Goal: Task Accomplishment & Management: Complete application form

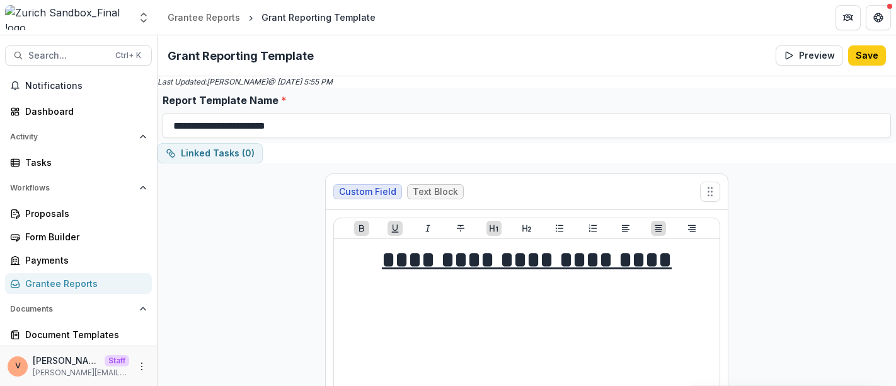
select select "**********"
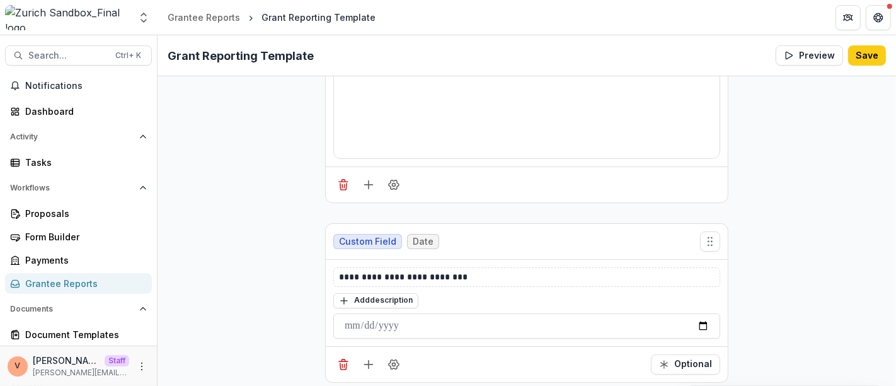
scroll to position [350, 0]
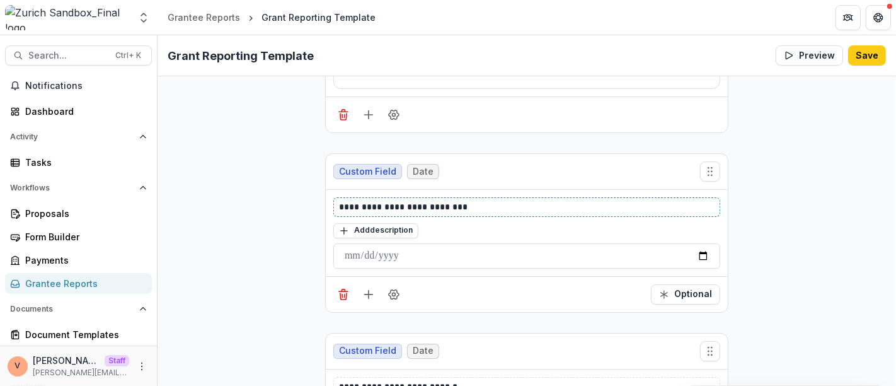
click at [478, 200] on p "**********" at bounding box center [527, 206] width 376 height 13
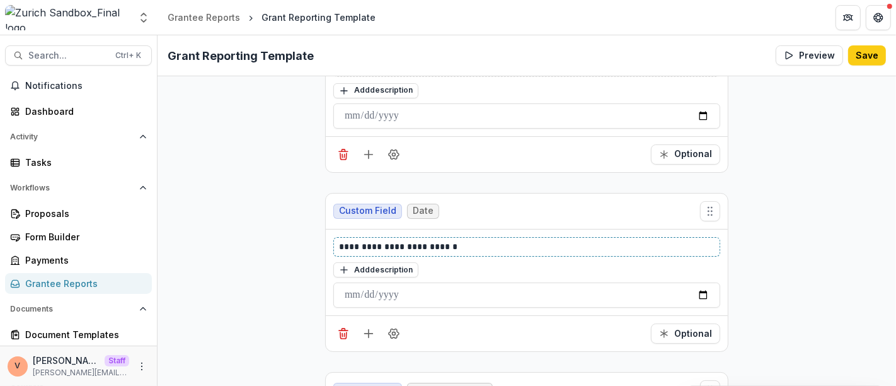
click at [477, 242] on p "**********" at bounding box center [527, 246] width 376 height 13
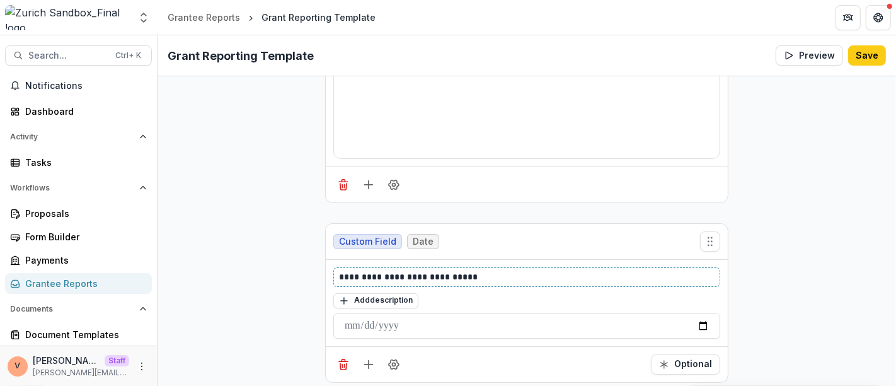
click at [344, 275] on p "**********" at bounding box center [527, 276] width 376 height 13
copy p "***"
click at [491, 276] on p "**********" at bounding box center [527, 276] width 376 height 13
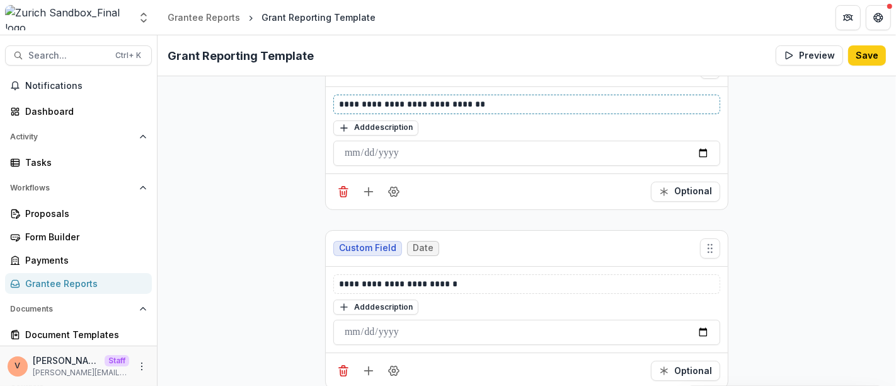
scroll to position [489, 0]
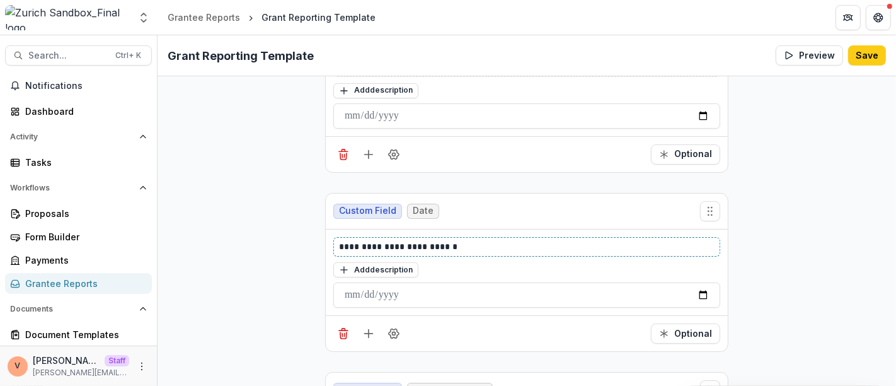
click at [484, 240] on p "**********" at bounding box center [527, 246] width 376 height 13
paste div
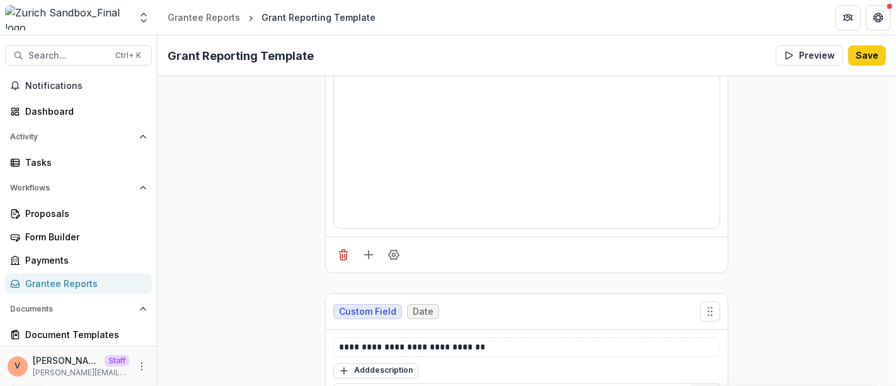
click at [864, 61] on button "Save" at bounding box center [867, 55] width 38 height 20
click at [607, 346] on icon "Close" at bounding box center [608, 345] width 6 height 6
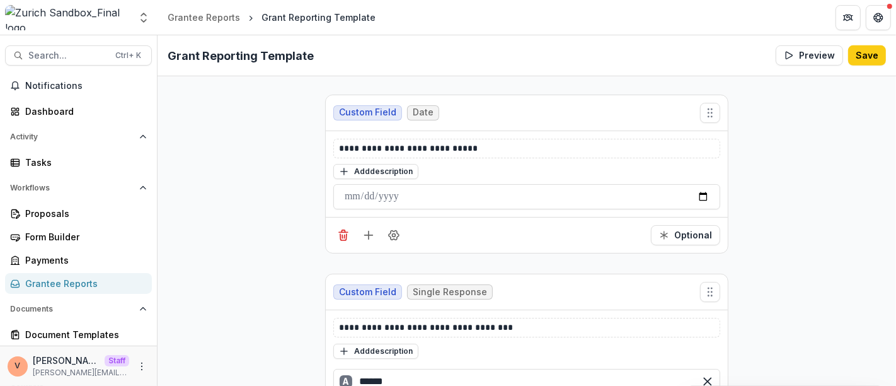
scroll to position [630, 0]
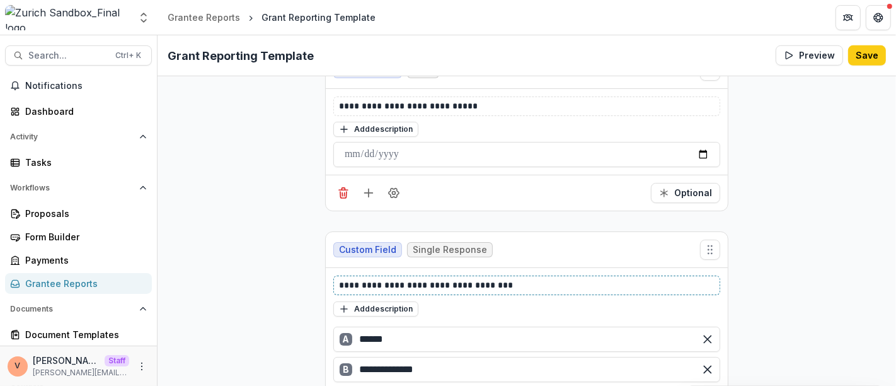
click at [536, 278] on p "**********" at bounding box center [527, 284] width 376 height 13
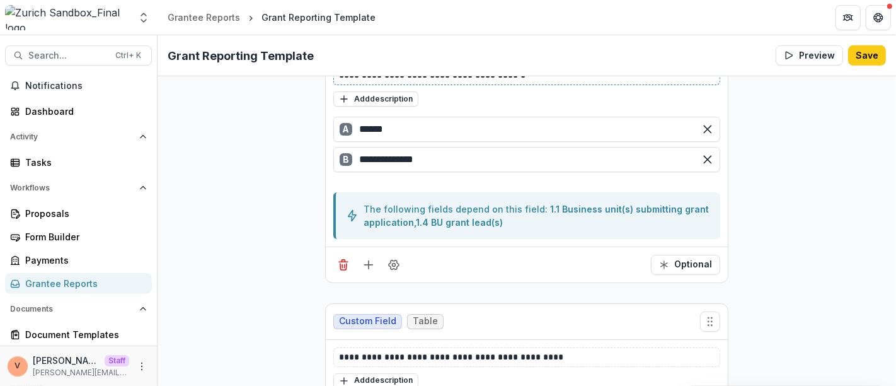
scroll to position [910, 0]
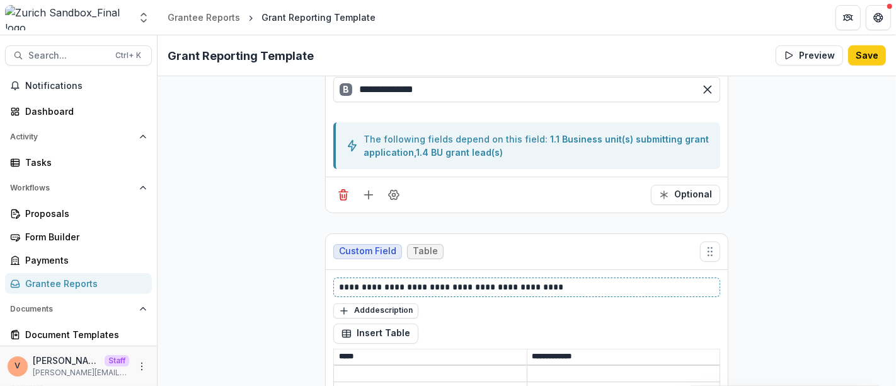
click at [544, 282] on p "**********" at bounding box center [527, 286] width 376 height 13
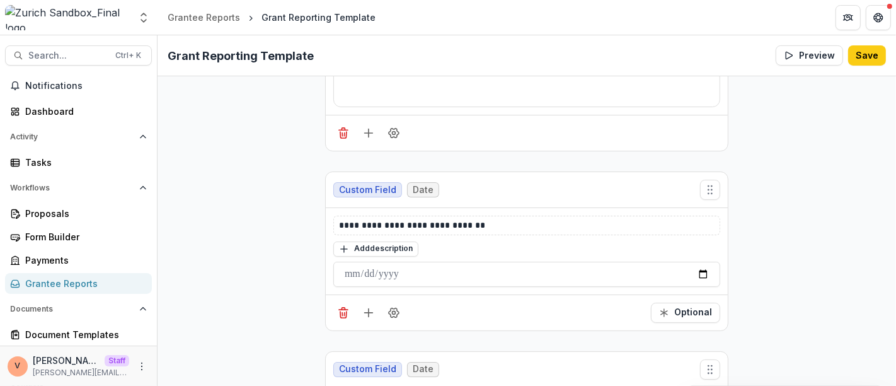
scroll to position [350, 0]
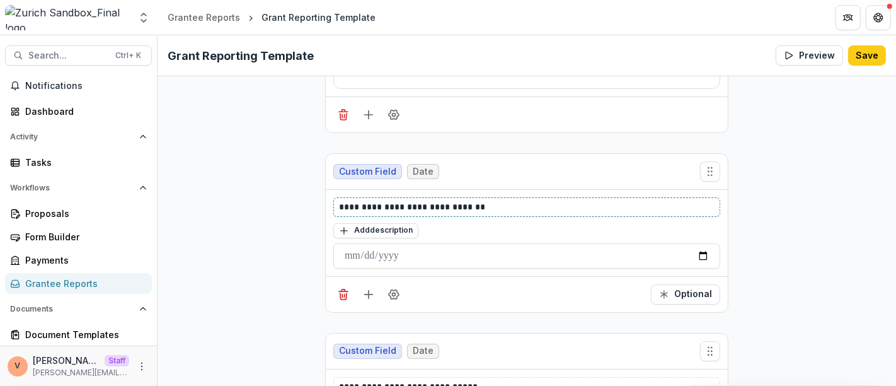
click at [513, 205] on p "**********" at bounding box center [527, 206] width 376 height 13
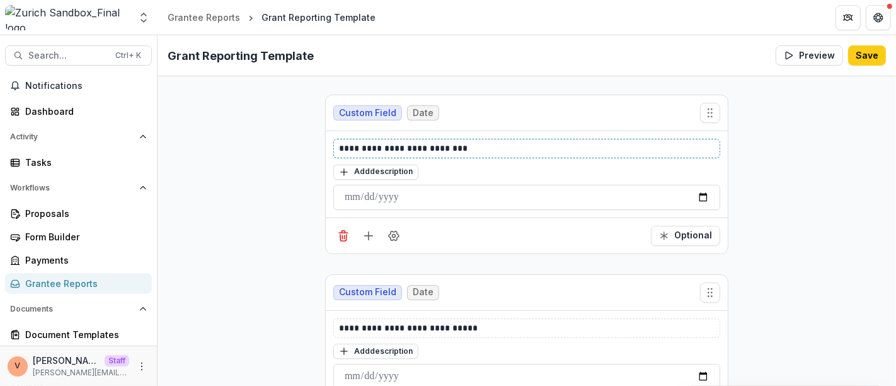
scroll to position [489, 0]
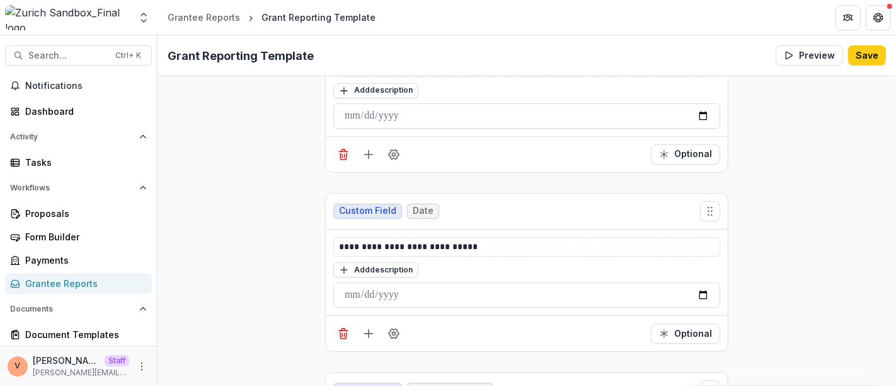
click at [491, 250] on div "**********" at bounding box center [526, 247] width 387 height 20
click at [492, 250] on div "**********" at bounding box center [526, 247] width 387 height 20
click at [492, 240] on p "**********" at bounding box center [527, 246] width 376 height 13
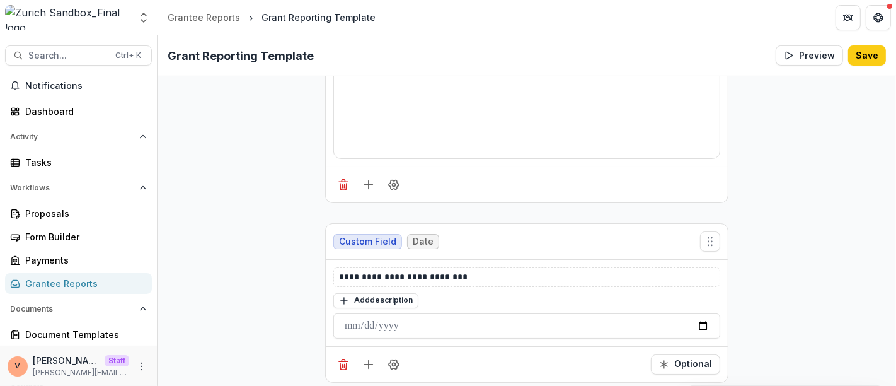
scroll to position [210, 0]
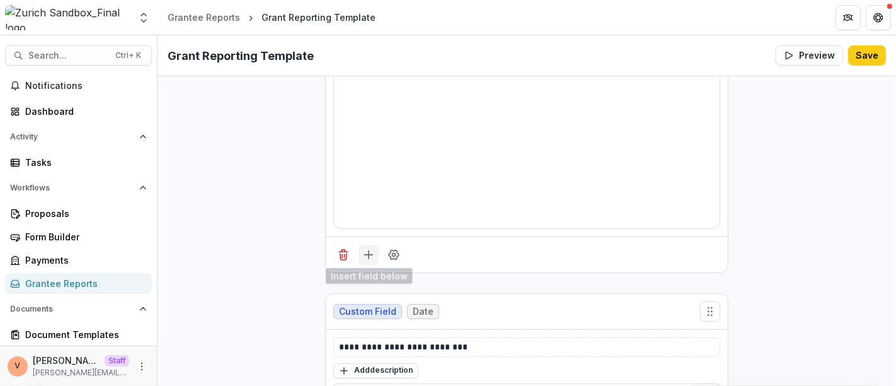
click at [365, 254] on icon "Add field" at bounding box center [368, 254] width 13 height 13
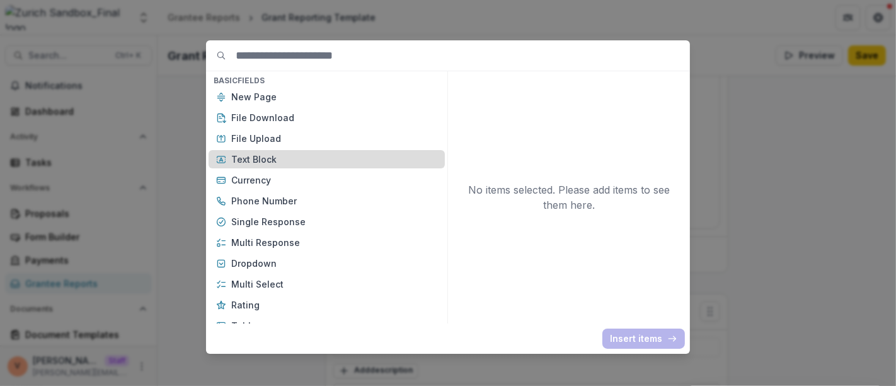
click at [266, 157] on p "Text Block" at bounding box center [334, 158] width 206 height 13
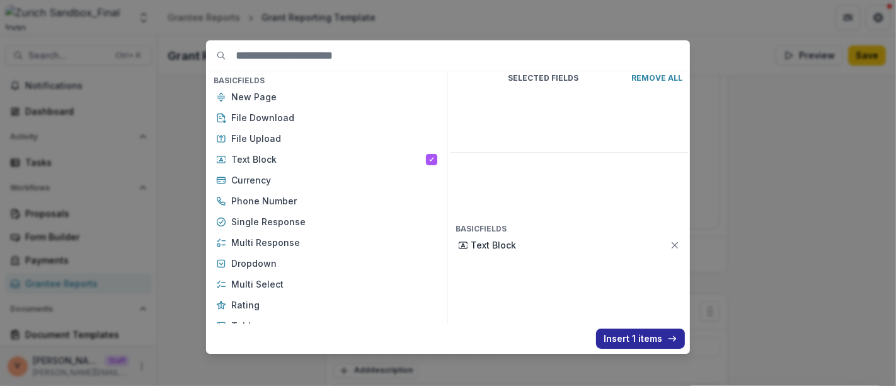
click at [623, 334] on button "Insert 1 items" at bounding box center [640, 338] width 89 height 20
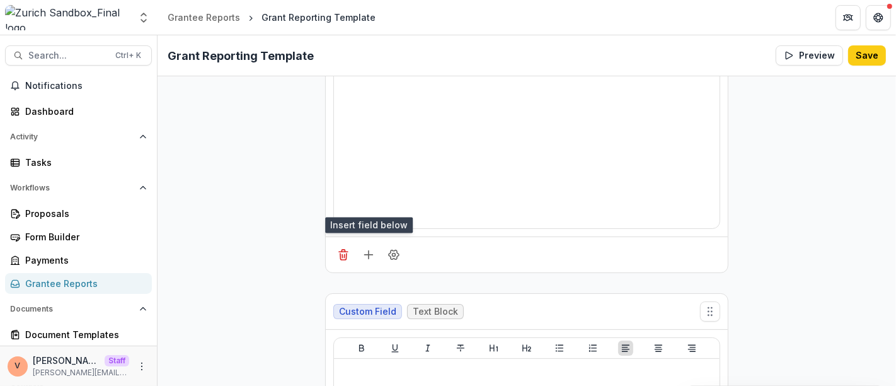
scroll to position [283, 0]
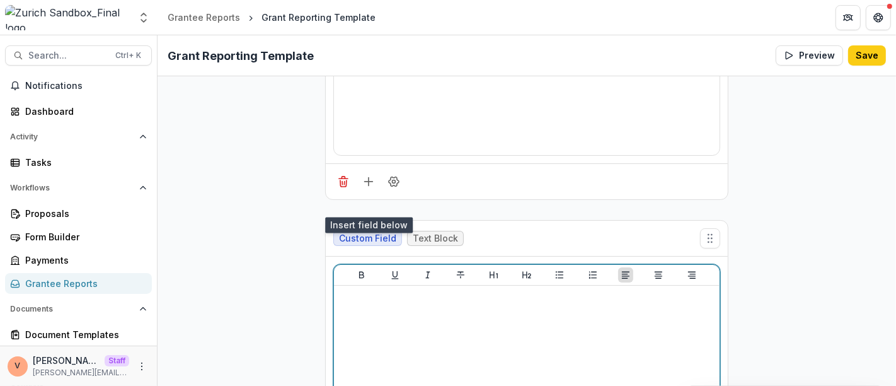
click at [467, 290] on div at bounding box center [526, 384] width 375 height 189
click at [449, 290] on div at bounding box center [526, 384] width 375 height 189
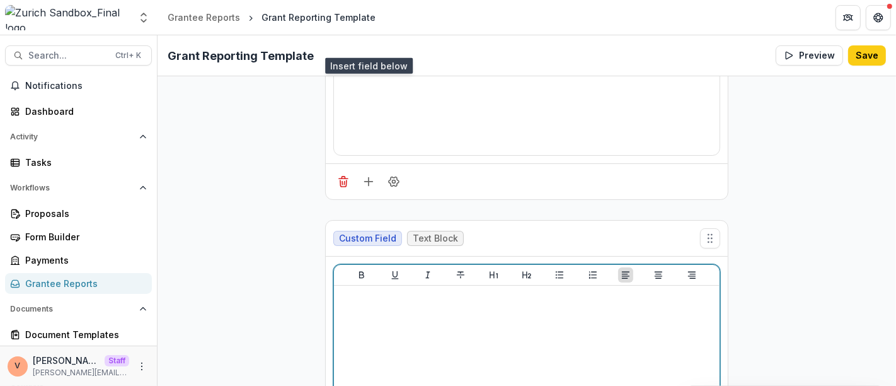
scroll to position [420, 0]
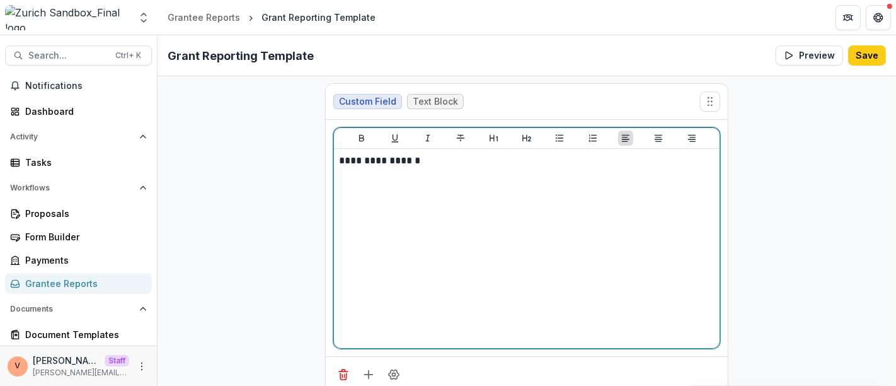
drag, startPoint x: 450, startPoint y: 161, endPoint x: 425, endPoint y: 157, distance: 25.4
click at [425, 157] on p "**********" at bounding box center [527, 161] width 376 height 14
drag, startPoint x: 421, startPoint y: 159, endPoint x: 334, endPoint y: 156, distance: 87.0
click at [334, 156] on div "**********" at bounding box center [527, 248] width 386 height 199
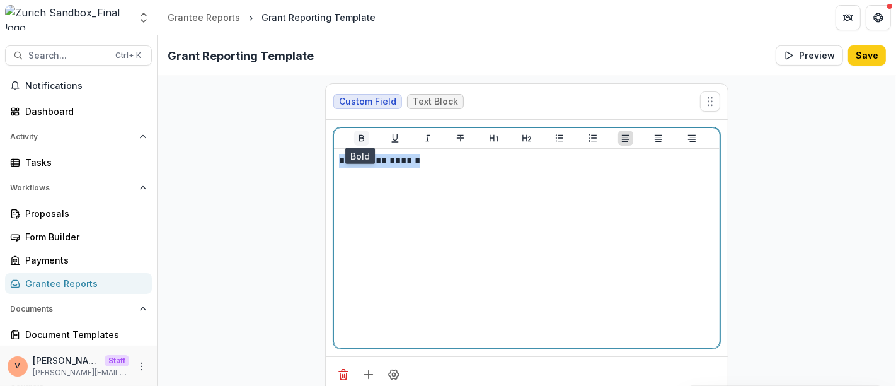
click at [358, 134] on icon "Bold" at bounding box center [362, 138] width 10 height 10
click at [394, 138] on icon "Underline" at bounding box center [395, 138] width 10 height 10
click at [427, 154] on p "**********" at bounding box center [527, 161] width 376 height 14
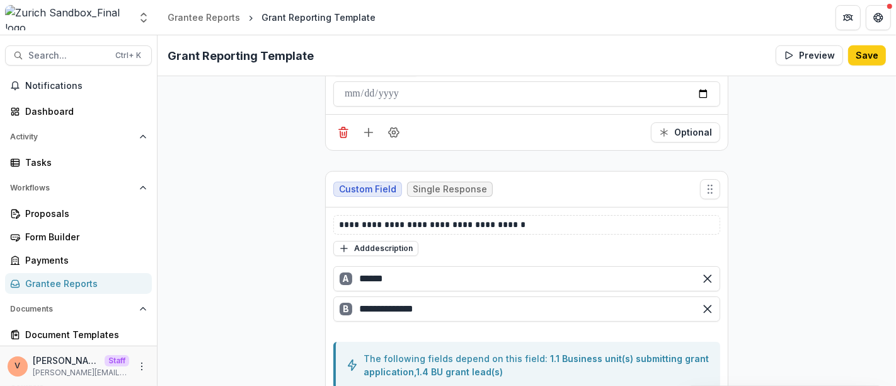
scroll to position [1119, 0]
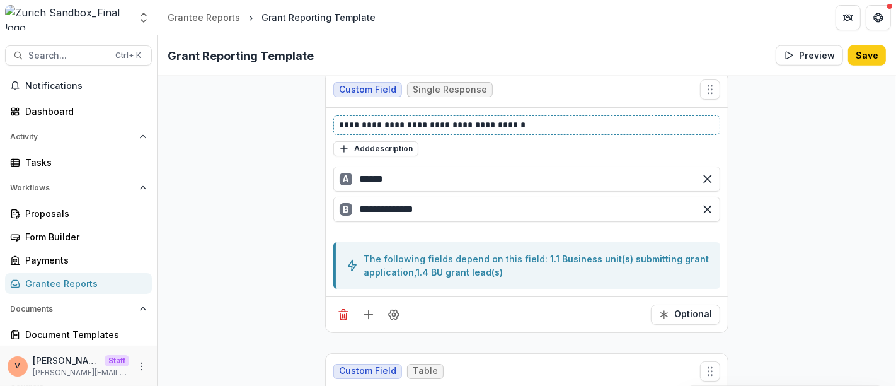
click at [532, 123] on p "**********" at bounding box center [527, 124] width 376 height 13
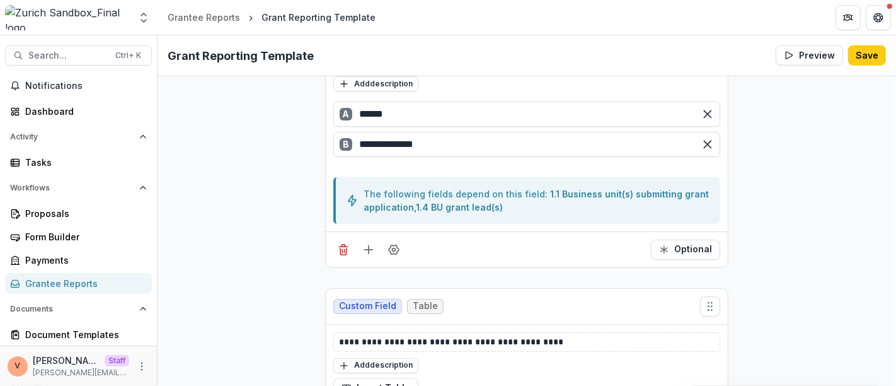
scroll to position [1330, 0]
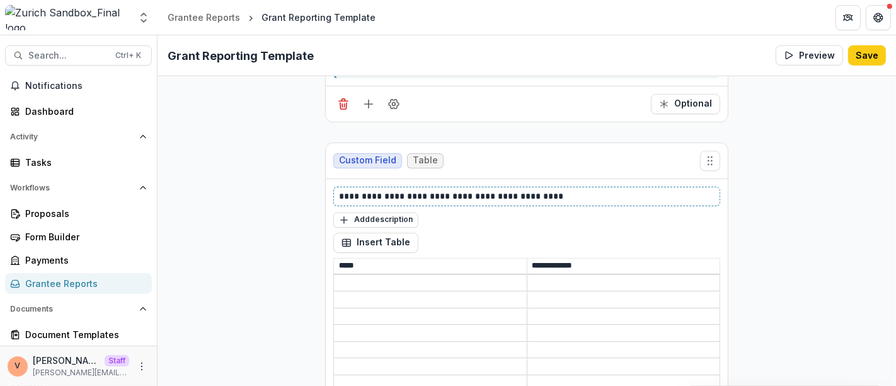
click at [552, 190] on p "**********" at bounding box center [527, 196] width 376 height 13
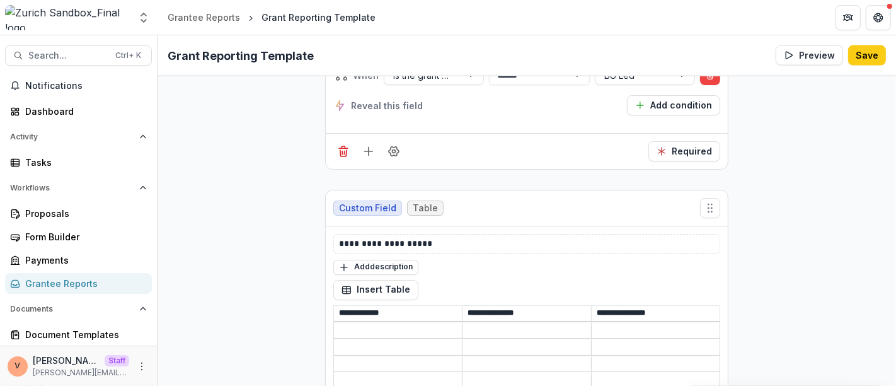
scroll to position [1749, 0]
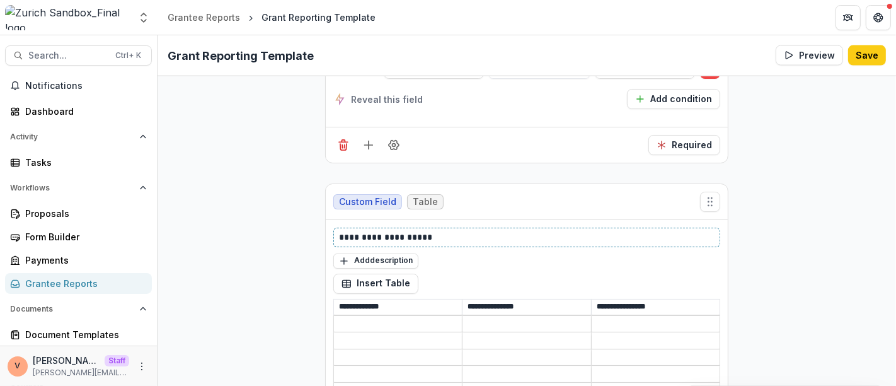
click at [482, 231] on p "**********" at bounding box center [527, 237] width 376 height 13
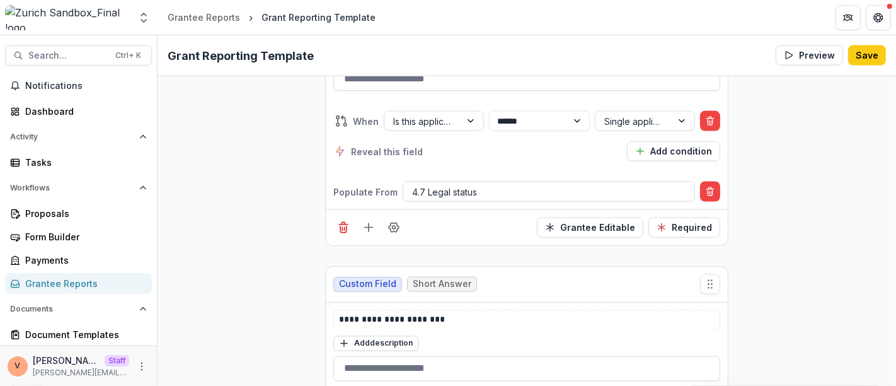
scroll to position [5809, 0]
click at [474, 312] on p "**********" at bounding box center [527, 318] width 376 height 13
click at [466, 309] on div "**********" at bounding box center [526, 319] width 387 height 20
click at [465, 312] on p "**********" at bounding box center [527, 318] width 376 height 13
click at [488, 265] on div "Custom Field Short Answer" at bounding box center [527, 283] width 402 height 36
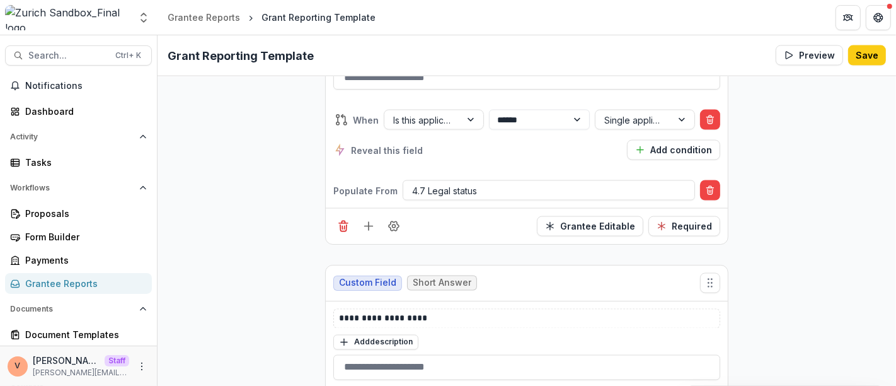
scroll to position [6159, 0]
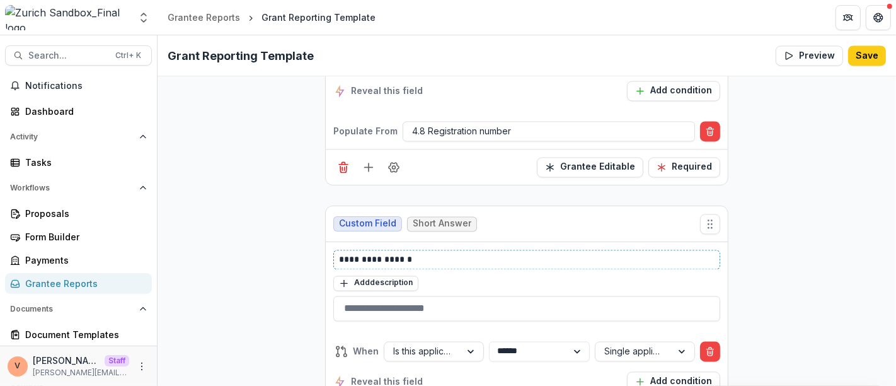
click at [488, 253] on p "**********" at bounding box center [527, 259] width 376 height 13
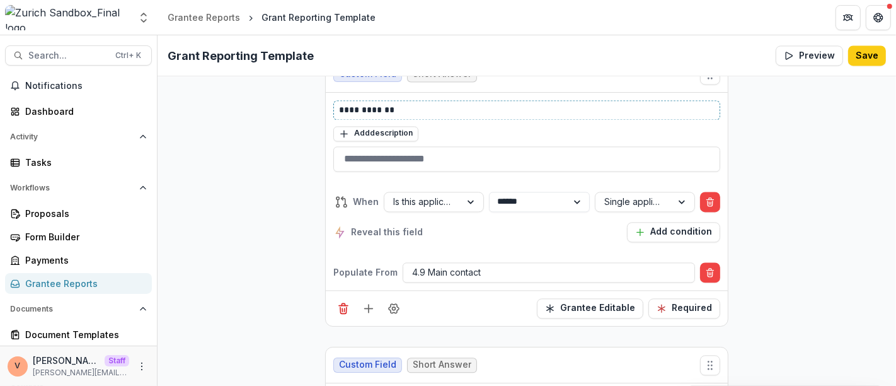
scroll to position [6369, 0]
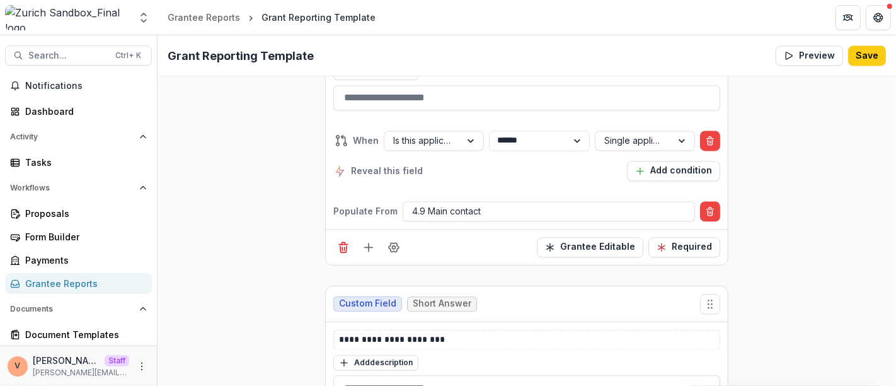
click at [476, 229] on div "Grantee Editable Required" at bounding box center [527, 247] width 402 height 36
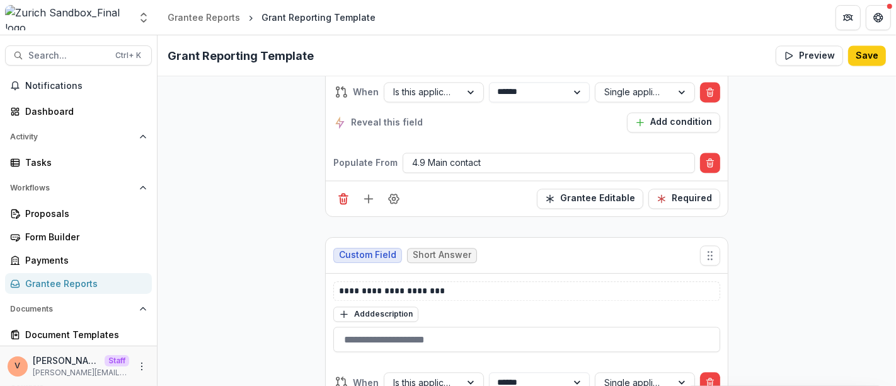
scroll to position [6439, 0]
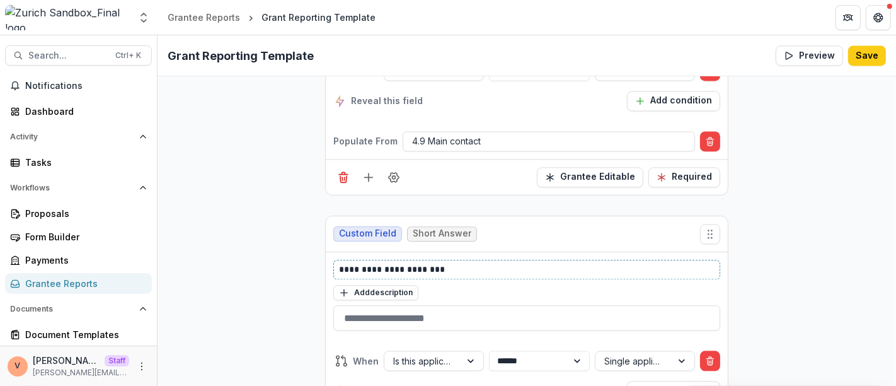
click at [473, 263] on p "**********" at bounding box center [527, 269] width 376 height 13
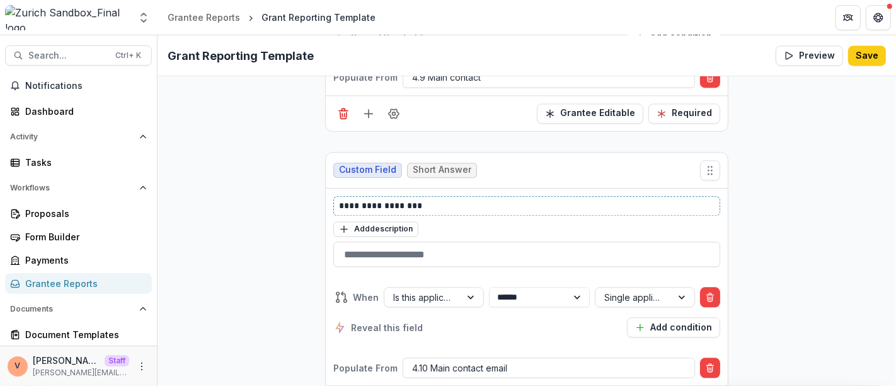
scroll to position [6649, 0]
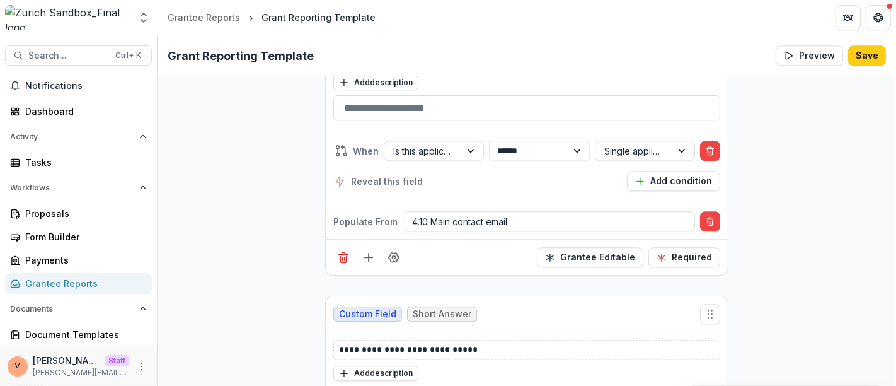
click at [483, 340] on div "**********" at bounding box center [526, 350] width 387 height 20
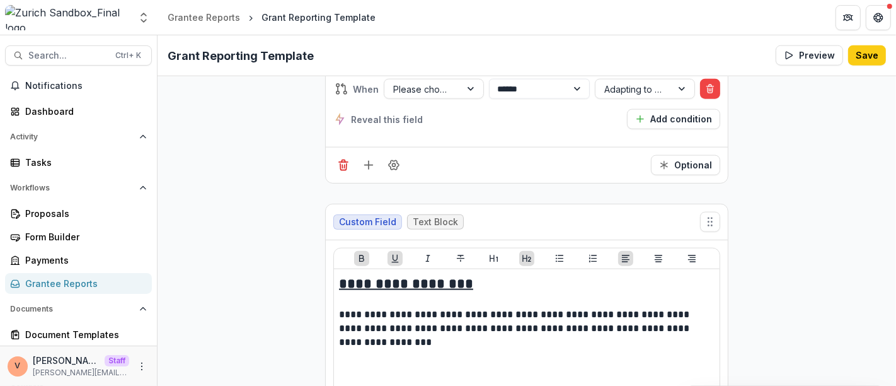
scroll to position [13438, 0]
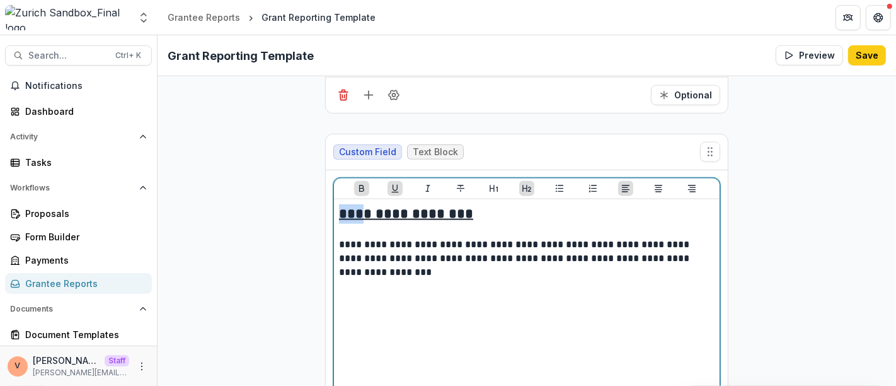
drag, startPoint x: 350, startPoint y: 91, endPoint x: 283, endPoint y: 92, distance: 66.2
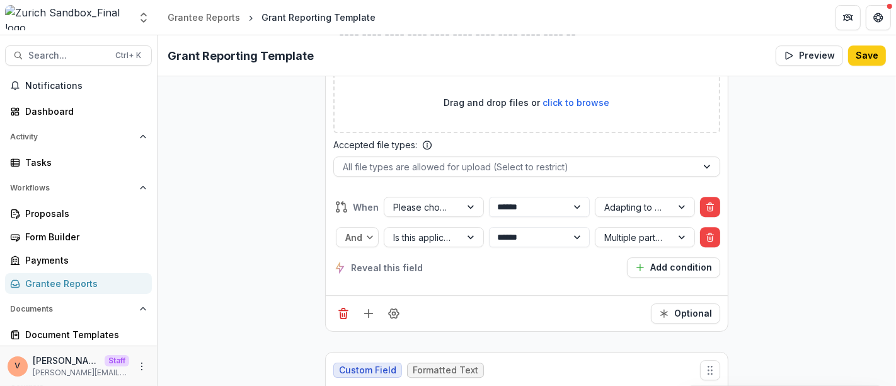
scroll to position [15328, 0]
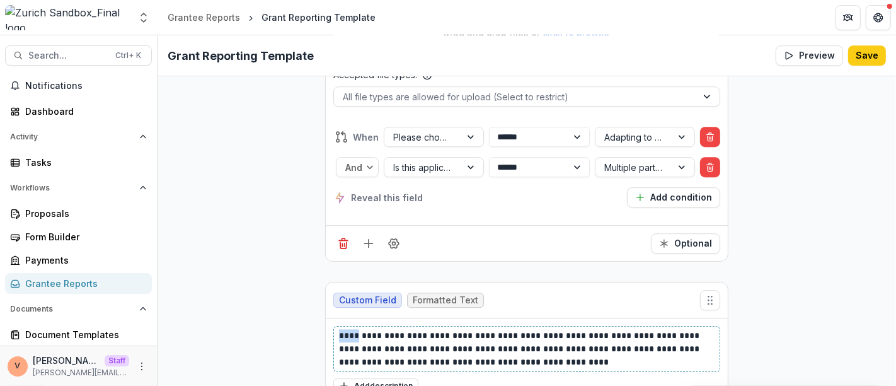
drag, startPoint x: 350, startPoint y: 205, endPoint x: 300, endPoint y: 205, distance: 50.4
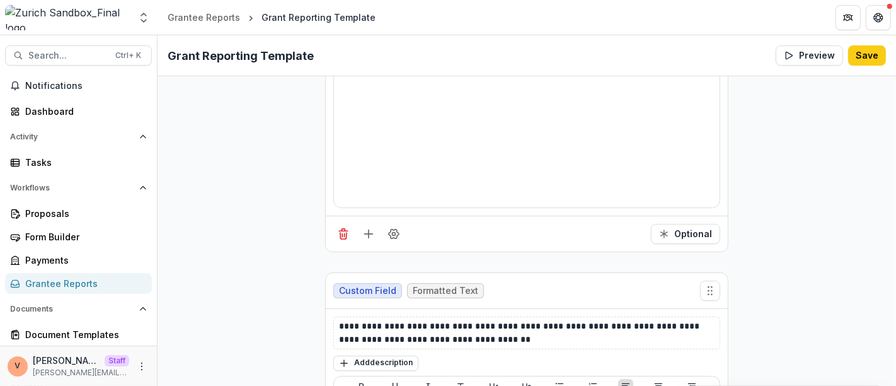
scroll to position [15818, 0]
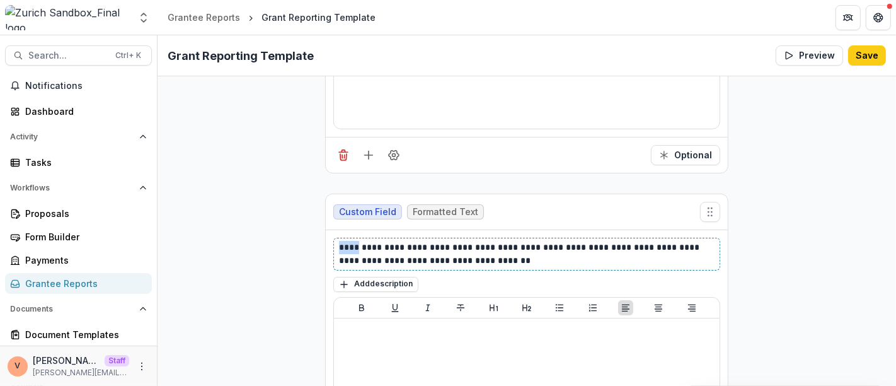
drag, startPoint x: 350, startPoint y: 115, endPoint x: 325, endPoint y: 115, distance: 25.2
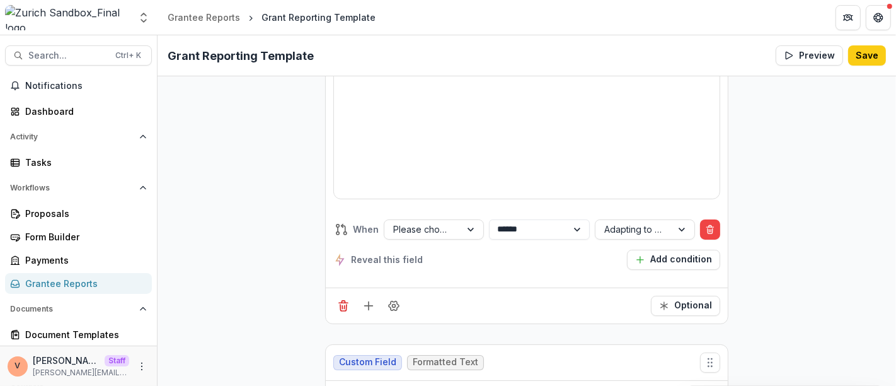
scroll to position [16155, 0]
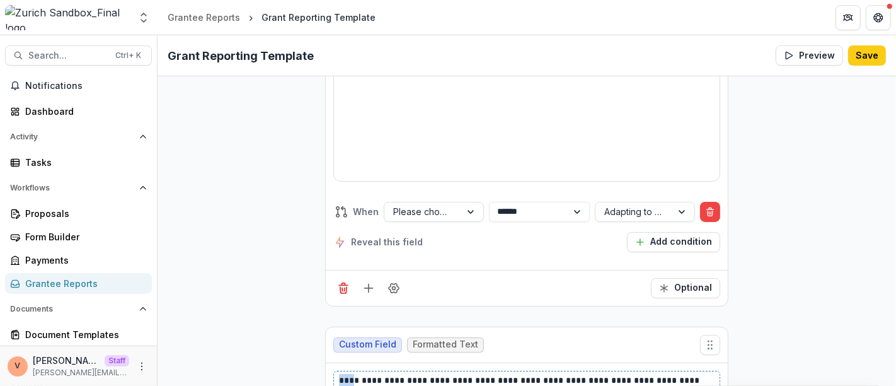
drag, startPoint x: 349, startPoint y: 233, endPoint x: 307, endPoint y: 231, distance: 41.7
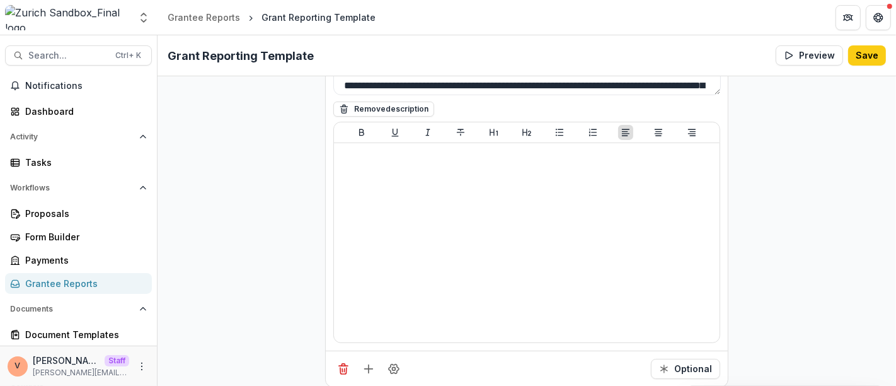
scroll to position [16575, 0]
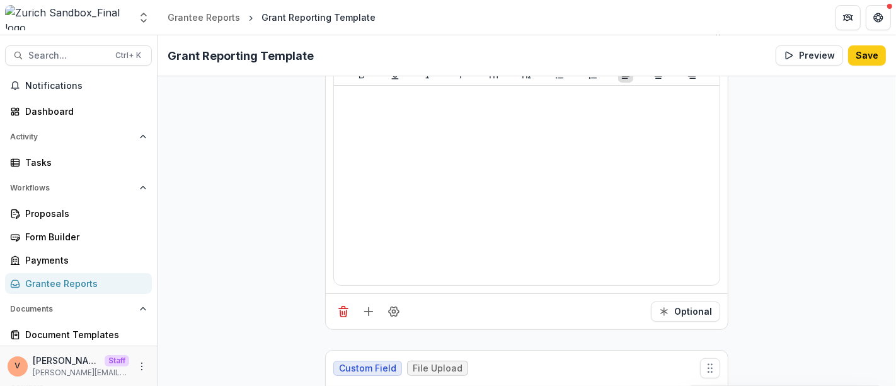
drag, startPoint x: 355, startPoint y: 254, endPoint x: 317, endPoint y: 251, distance: 37.9
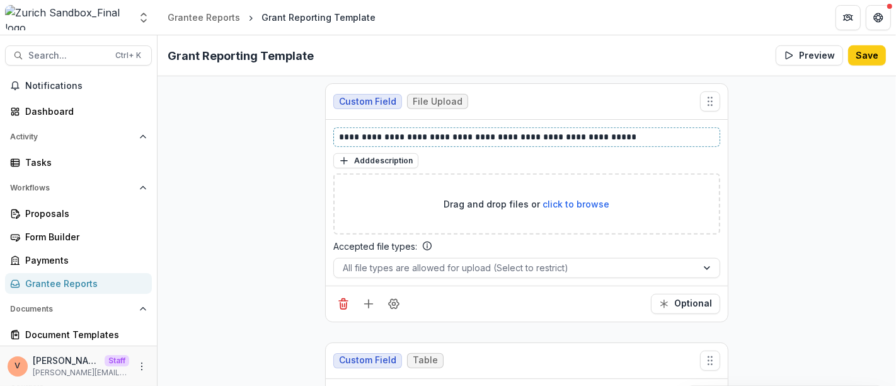
scroll to position [16855, 0]
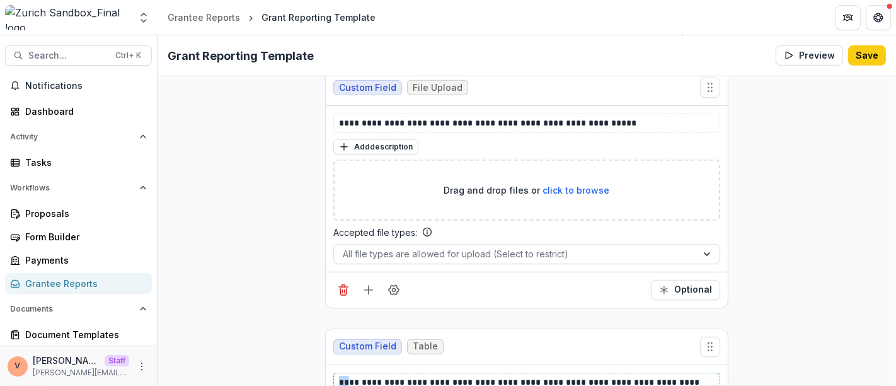
drag, startPoint x: 345, startPoint y: 234, endPoint x: 318, endPoint y: 233, distance: 26.5
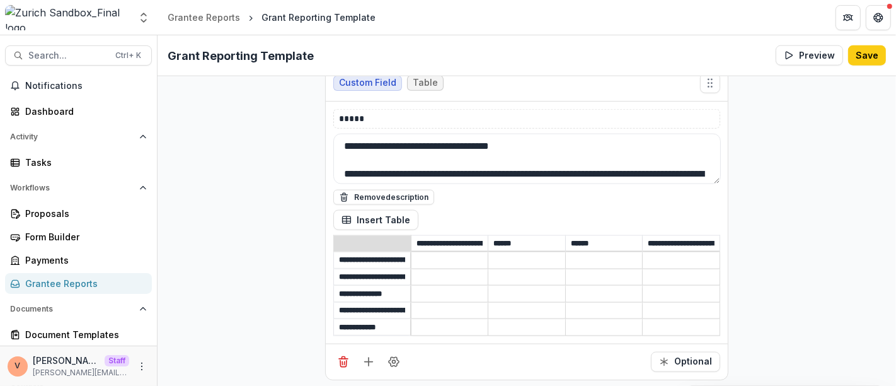
scroll to position [17555, 0]
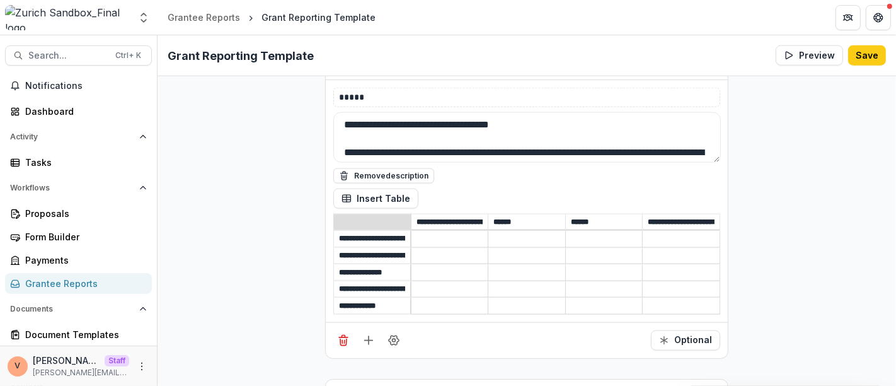
drag, startPoint x: 353, startPoint y: 263, endPoint x: 315, endPoint y: 259, distance: 38.0
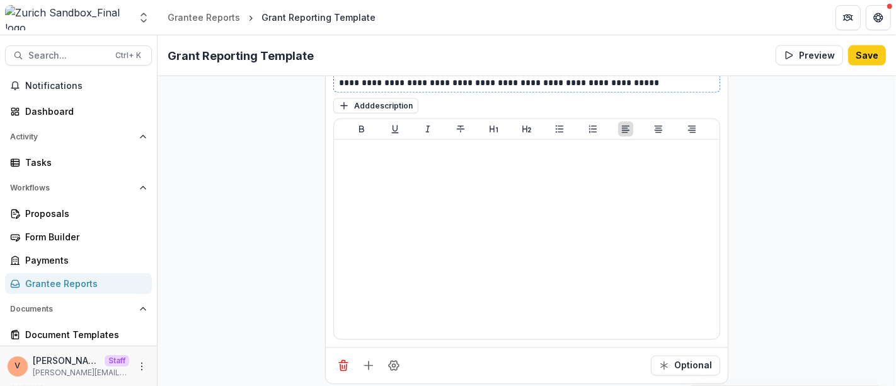
scroll to position [17975, 0]
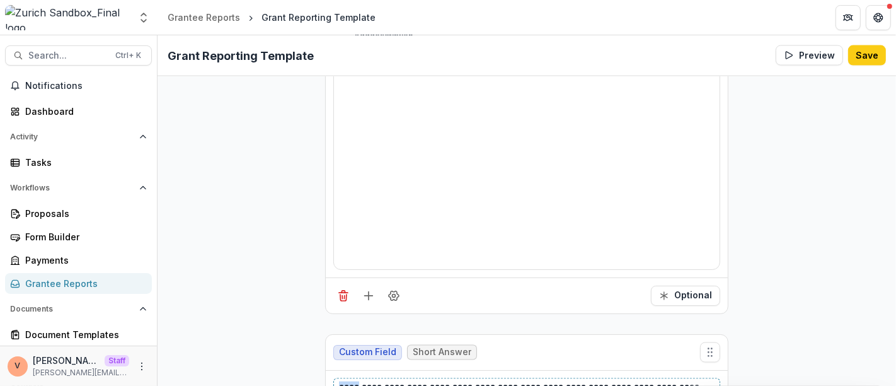
drag, startPoint x: 352, startPoint y: 218, endPoint x: 333, endPoint y: 216, distance: 19.0
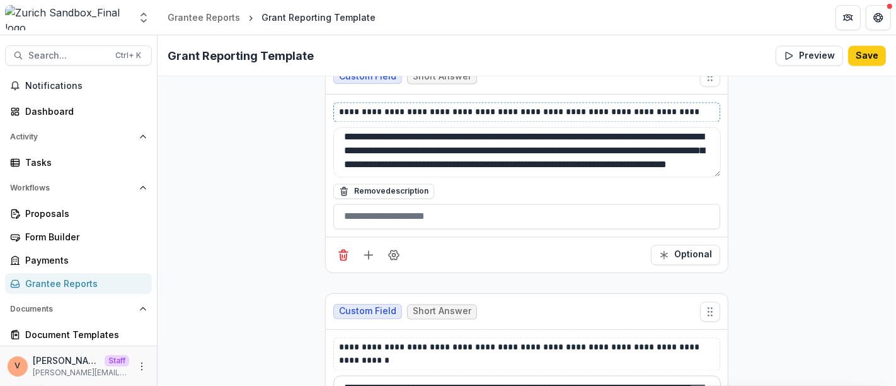
scroll to position [18255, 0]
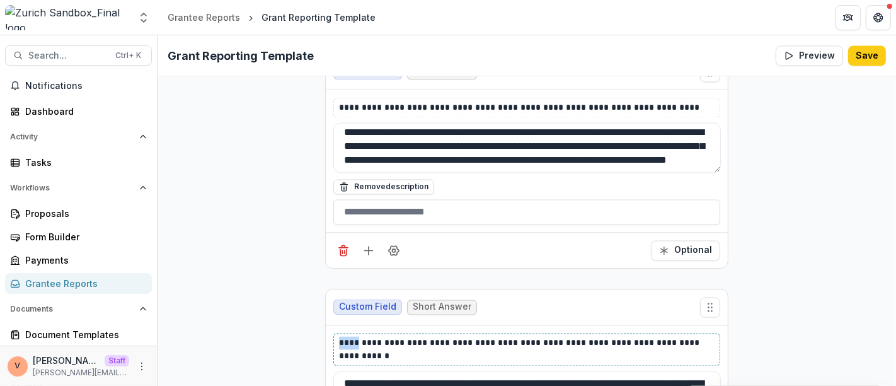
drag, startPoint x: 353, startPoint y: 171, endPoint x: 326, endPoint y: 170, distance: 27.1
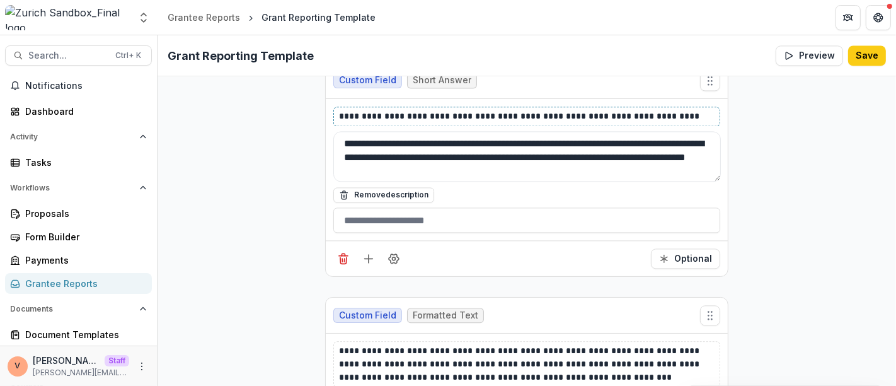
scroll to position [18535, 0]
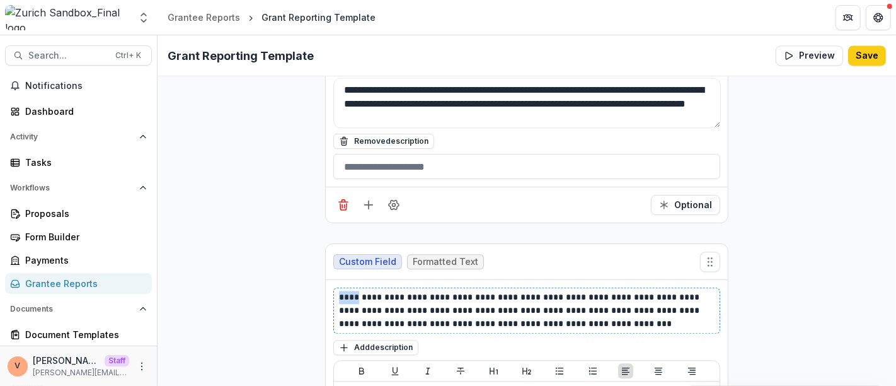
drag, startPoint x: 352, startPoint y: 124, endPoint x: 330, endPoint y: 121, distance: 22.3
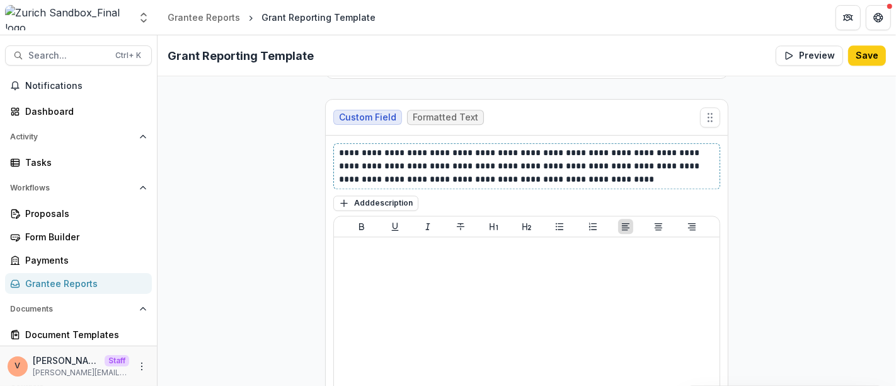
scroll to position [18815, 0]
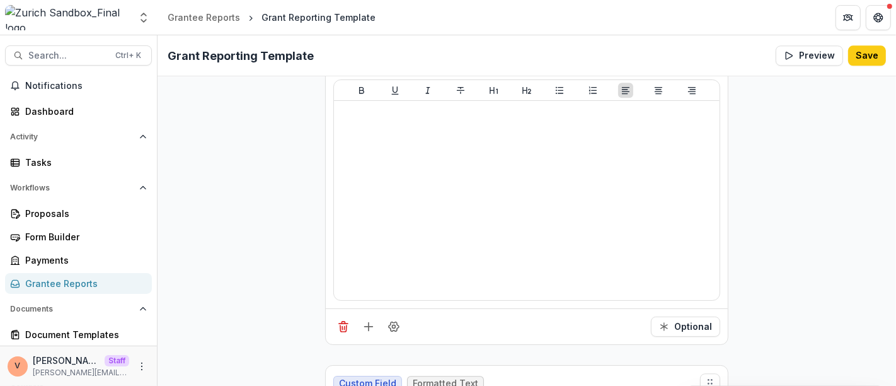
drag, startPoint x: 353, startPoint y: 244, endPoint x: 317, endPoint y: 241, distance: 35.4
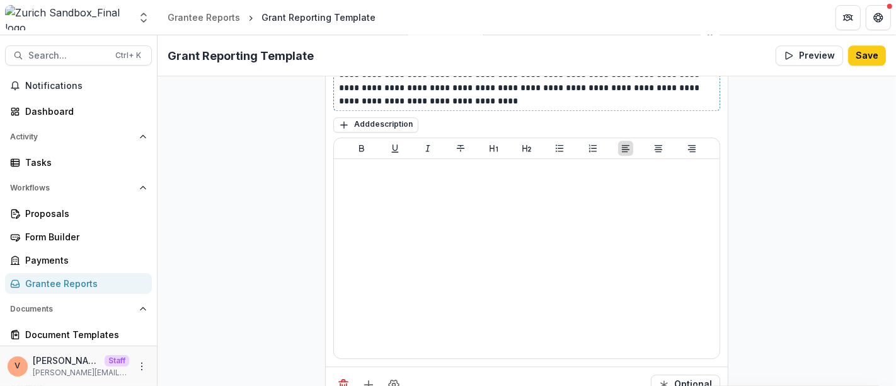
scroll to position [19165, 0]
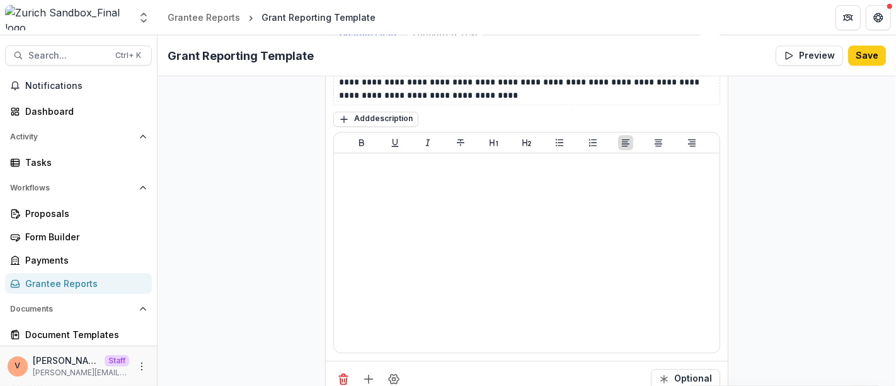
drag, startPoint x: 358, startPoint y: 292, endPoint x: 303, endPoint y: 287, distance: 55.0
click at [303, 287] on div "**********" at bounding box center [526, 92] width 738 height 38186
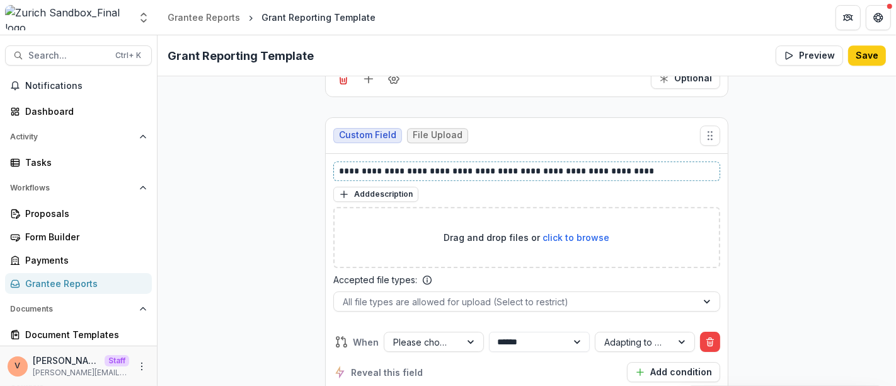
scroll to position [19515, 0]
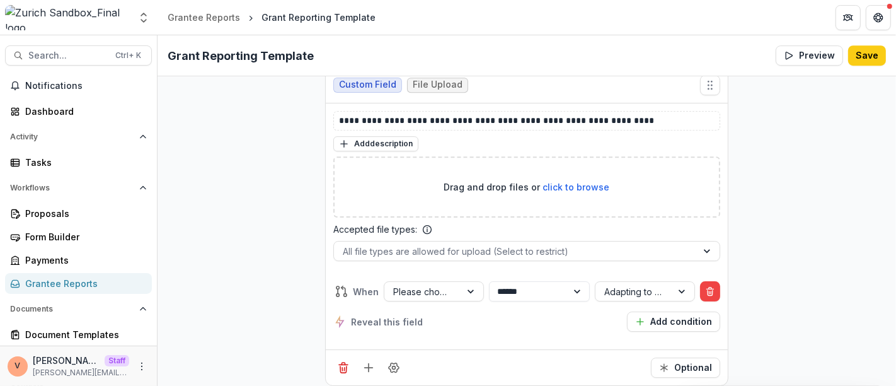
drag, startPoint x: 351, startPoint y: 278, endPoint x: 318, endPoint y: 278, distance: 32.8
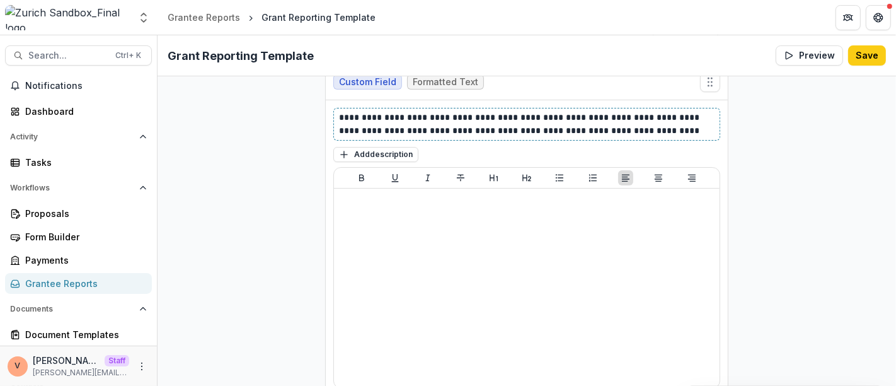
scroll to position [19865, 0]
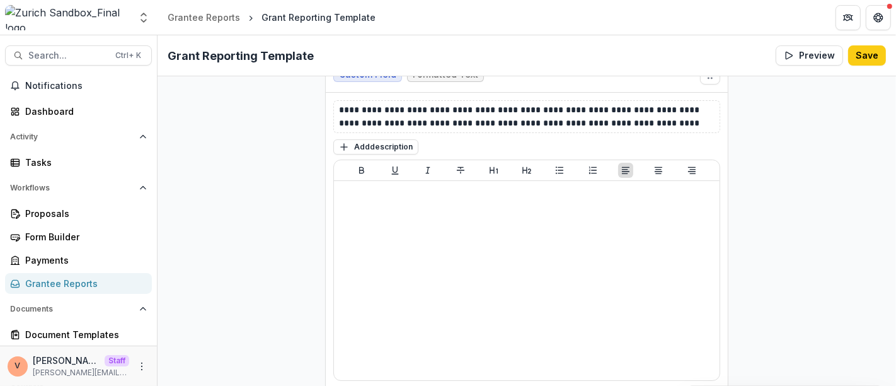
drag, startPoint x: 351, startPoint y: 319, endPoint x: 318, endPoint y: 316, distance: 33.0
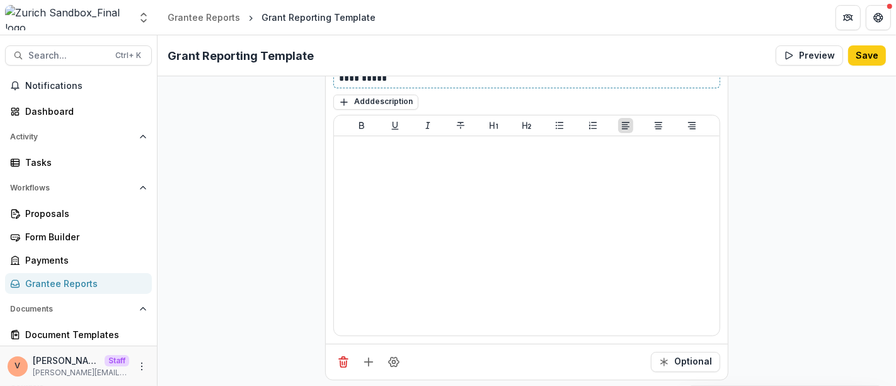
scroll to position [20355, 0]
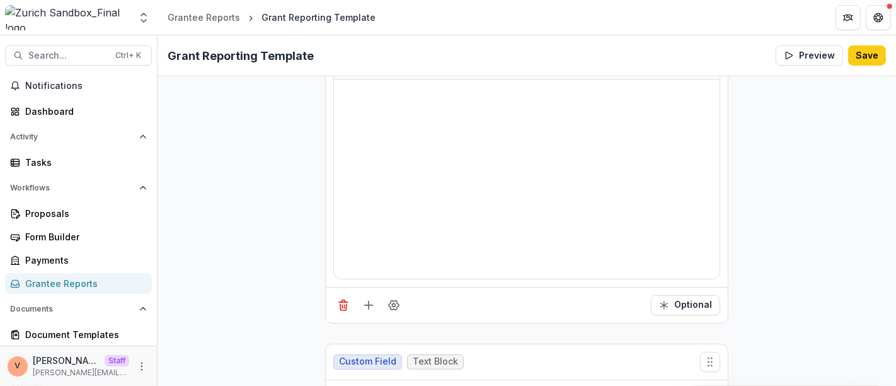
drag, startPoint x: 353, startPoint y: 240, endPoint x: 321, endPoint y: 240, distance: 32.1
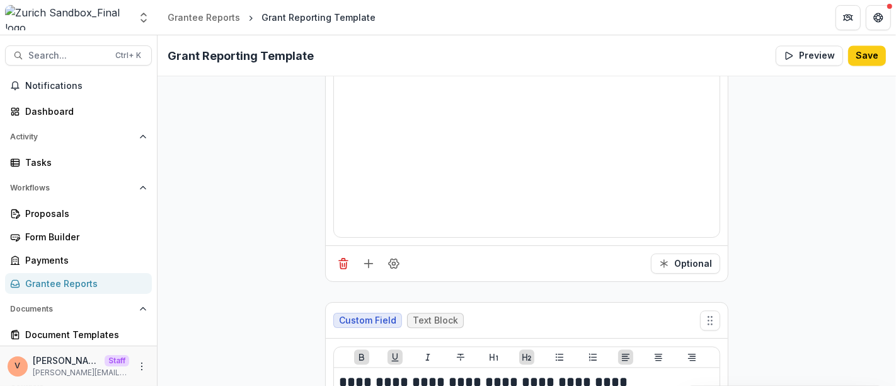
scroll to position [22595, 0]
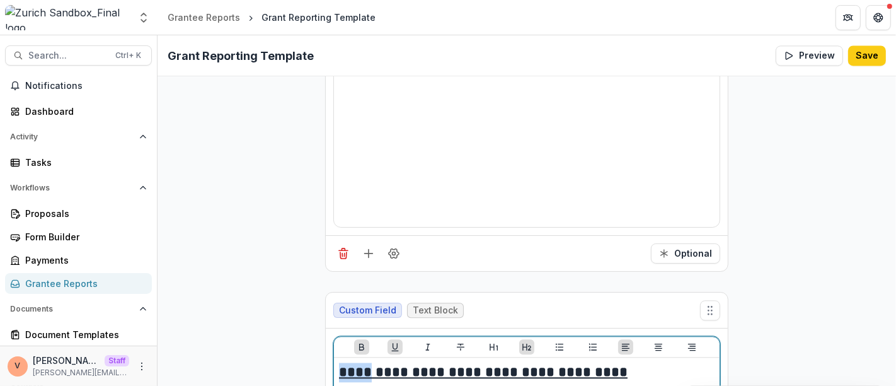
drag, startPoint x: 359, startPoint y: 185, endPoint x: 322, endPoint y: 181, distance: 37.4
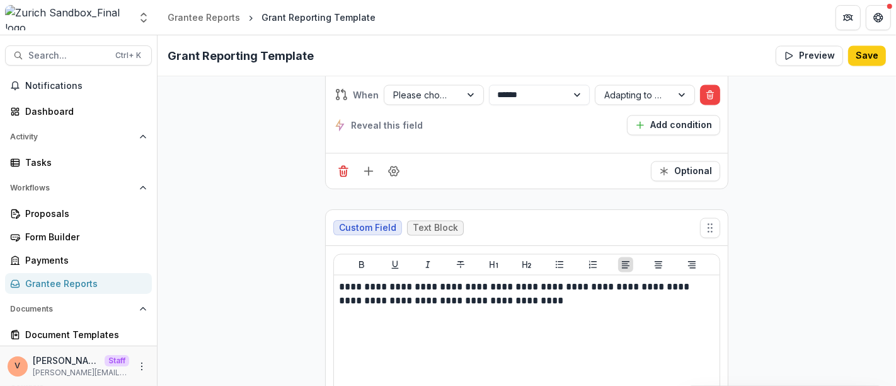
scroll to position [26304, 0]
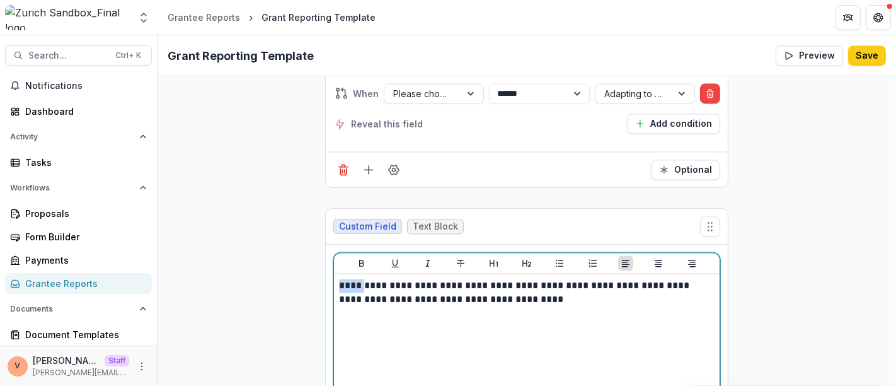
drag, startPoint x: 355, startPoint y: 86, endPoint x: 310, endPoint y: 86, distance: 44.7
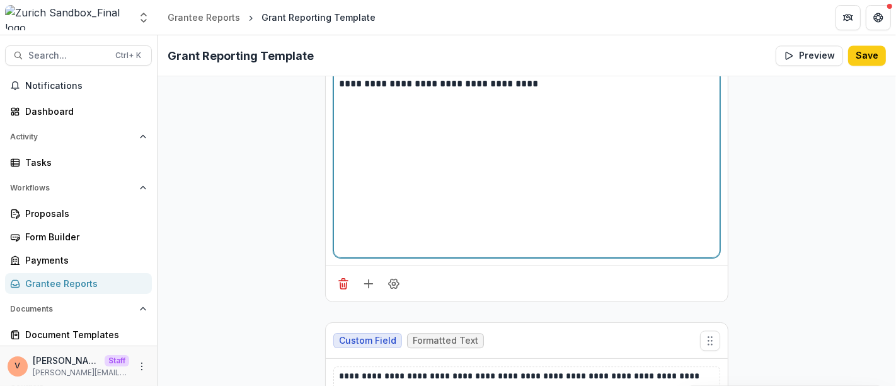
scroll to position [26584, 0]
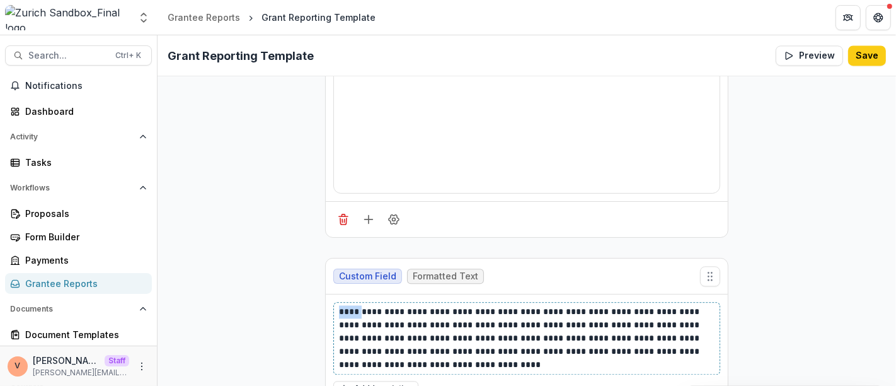
drag, startPoint x: 351, startPoint y: 107, endPoint x: 324, endPoint y: 107, distance: 27.1
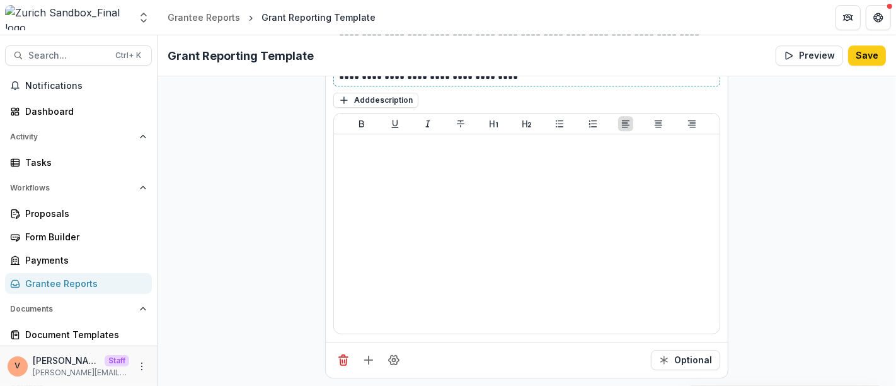
scroll to position [26934, 0]
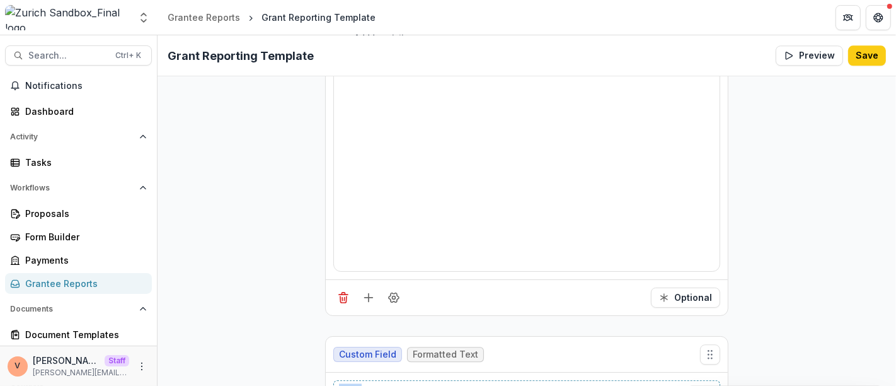
drag, startPoint x: 356, startPoint y: 185, endPoint x: 318, endPoint y: 181, distance: 38.1
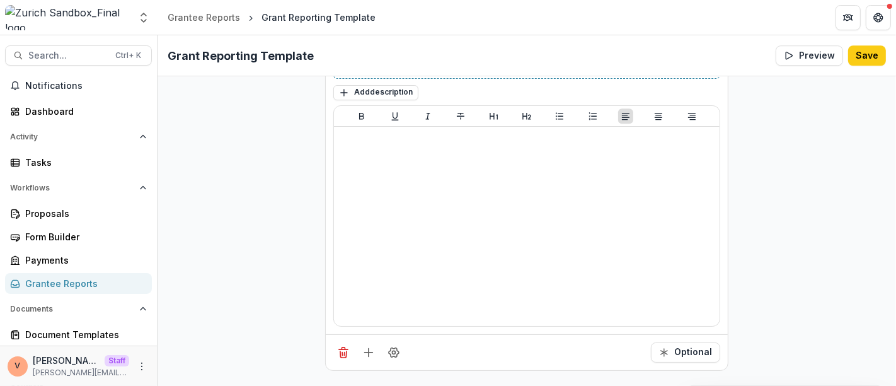
scroll to position [27284, 0]
drag, startPoint x: 353, startPoint y: 234, endPoint x: 297, endPoint y: 228, distance: 55.8
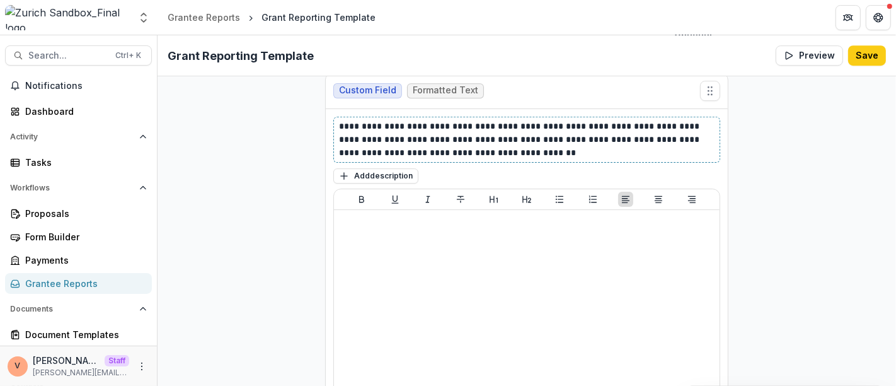
scroll to position [27634, 0]
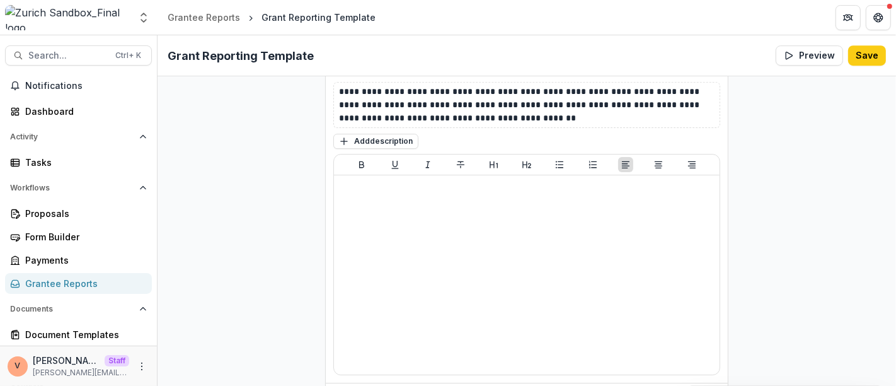
drag, startPoint x: 355, startPoint y: 287, endPoint x: 318, endPoint y: 280, distance: 37.1
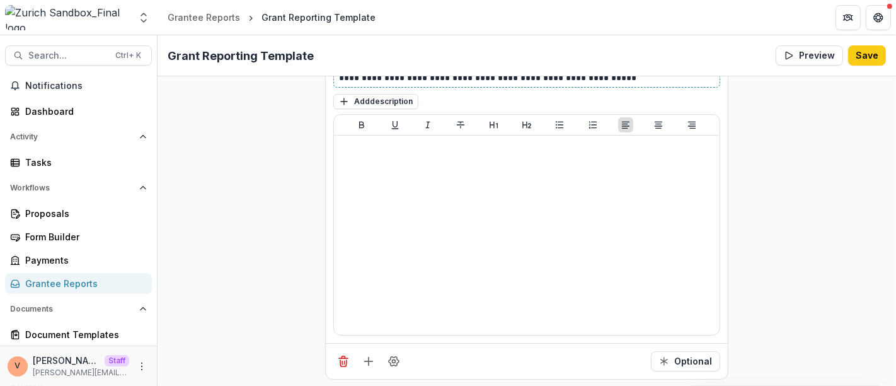
scroll to position [28124, 0]
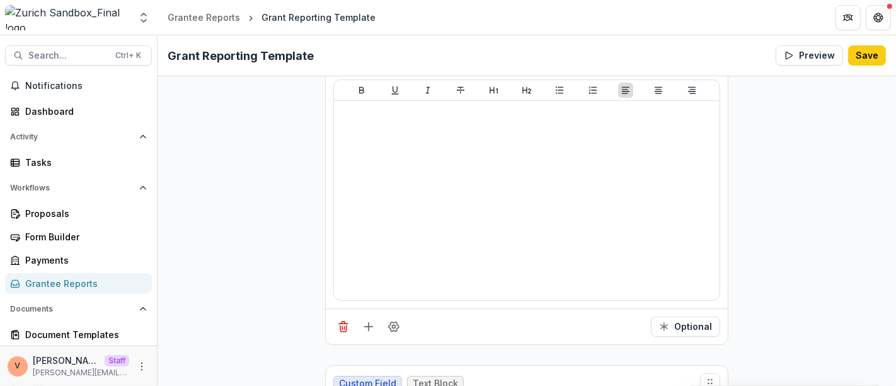
drag, startPoint x: 360, startPoint y: 233, endPoint x: 315, endPoint y: 232, distance: 44.7
drag, startPoint x: 358, startPoint y: 234, endPoint x: 329, endPoint y: 234, distance: 29.0
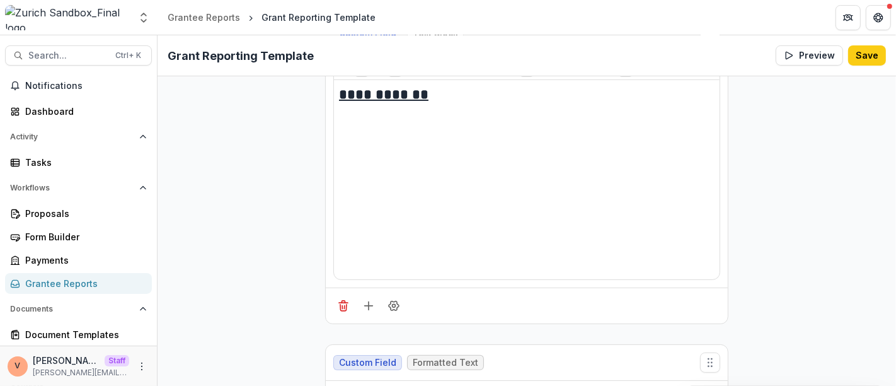
drag, startPoint x: 355, startPoint y: 187, endPoint x: 313, endPoint y: 186, distance: 41.6
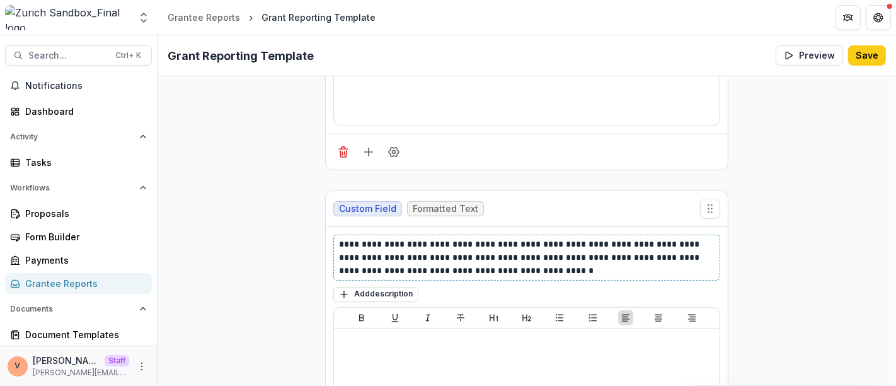
scroll to position [28824, 0]
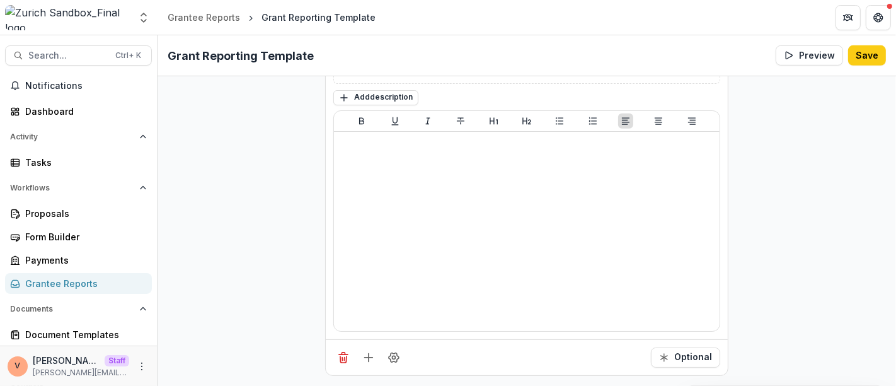
drag, startPoint x: 355, startPoint y: 235, endPoint x: 304, endPoint y: 234, distance: 51.0
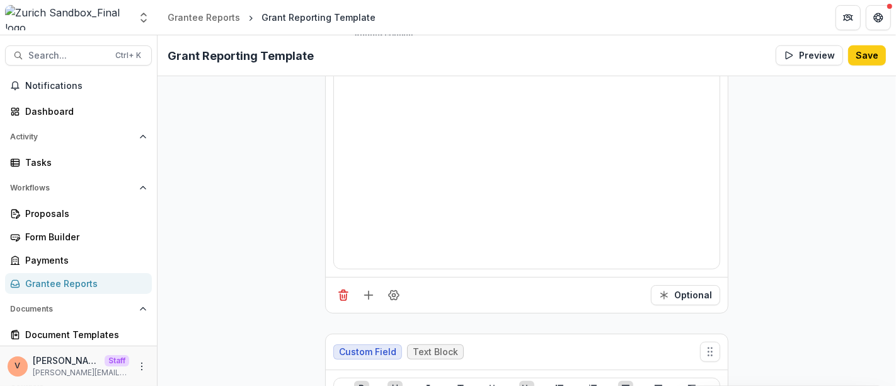
scroll to position [29314, 0]
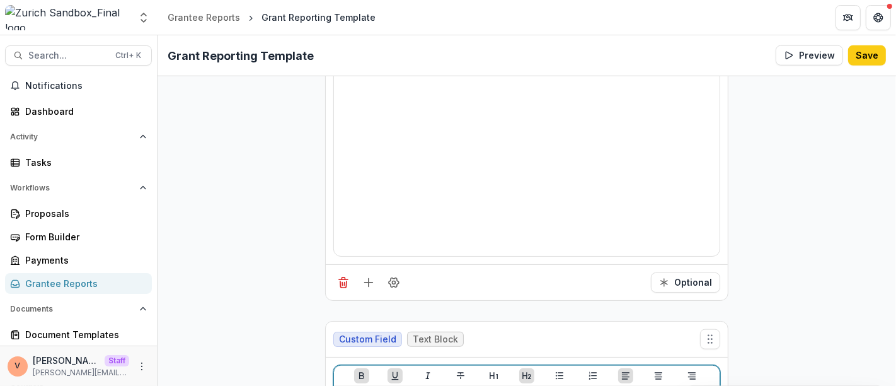
drag, startPoint x: 358, startPoint y: 186, endPoint x: 328, endPoint y: 186, distance: 30.2
drag, startPoint x: 358, startPoint y: 188, endPoint x: 334, endPoint y: 186, distance: 23.4
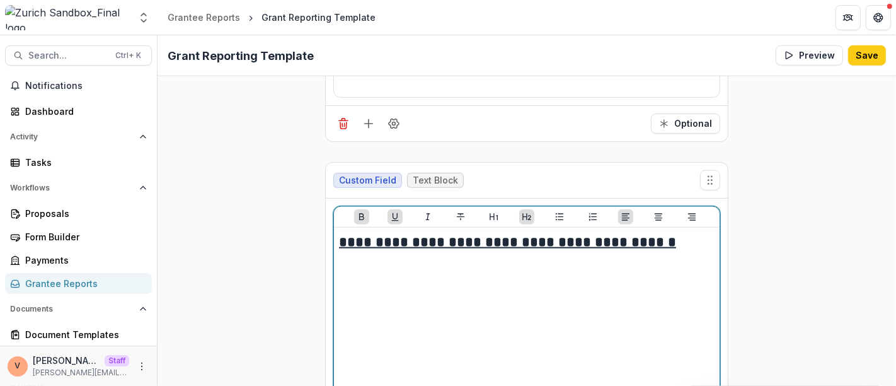
scroll to position [29594, 0]
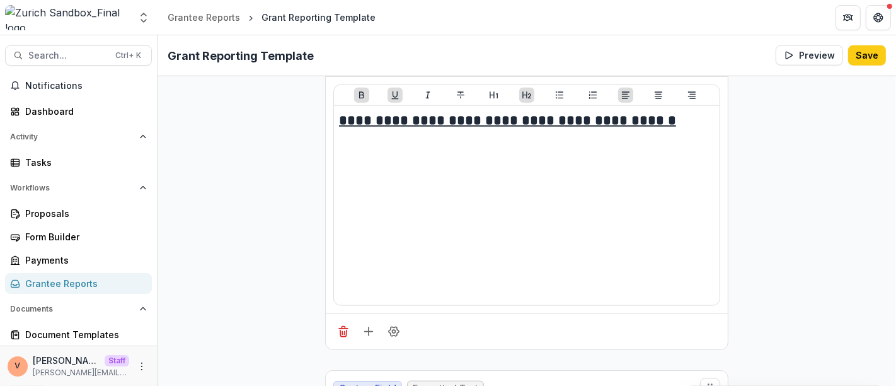
drag, startPoint x: 353, startPoint y: 209, endPoint x: 328, endPoint y: 204, distance: 25.6
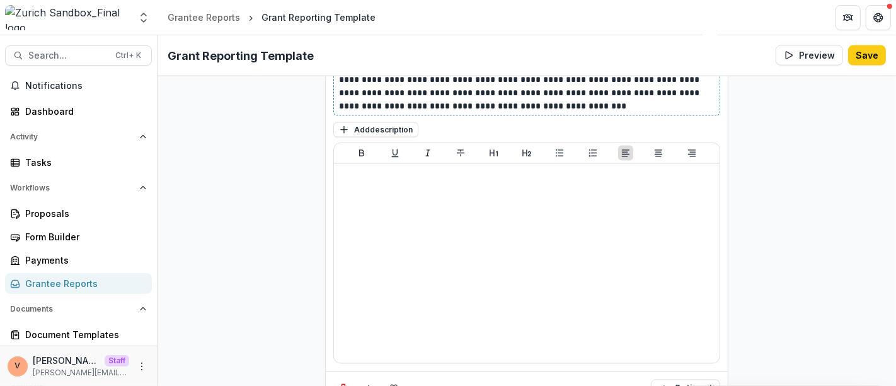
scroll to position [29944, 0]
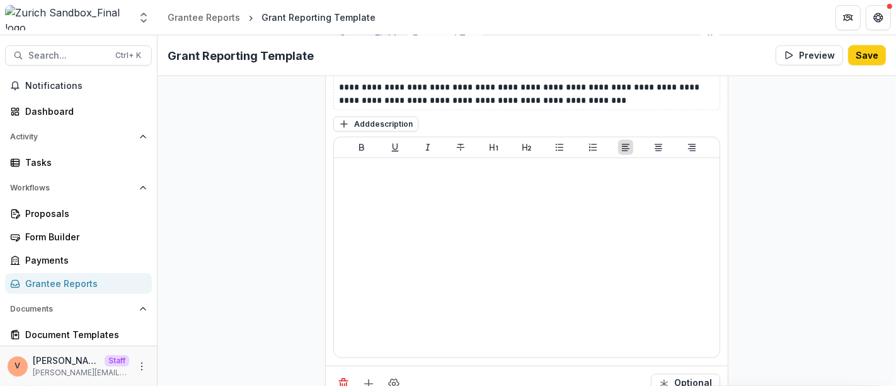
drag, startPoint x: 355, startPoint y: 257, endPoint x: 306, endPoint y: 253, distance: 49.3
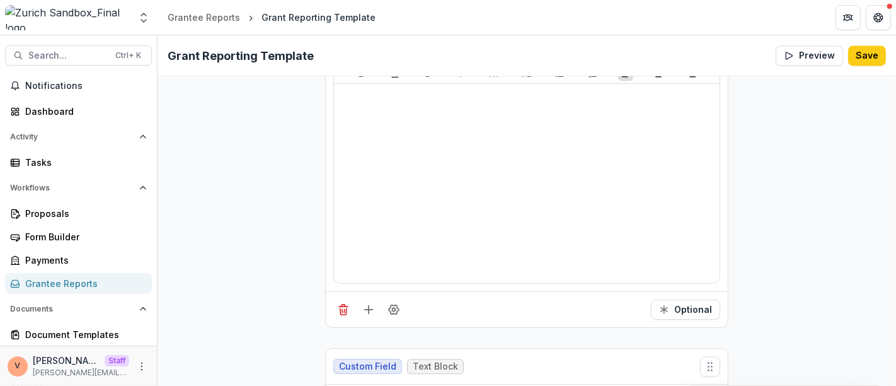
scroll to position [30434, 0]
drag, startPoint x: 358, startPoint y: 209, endPoint x: 331, endPoint y: 206, distance: 27.3
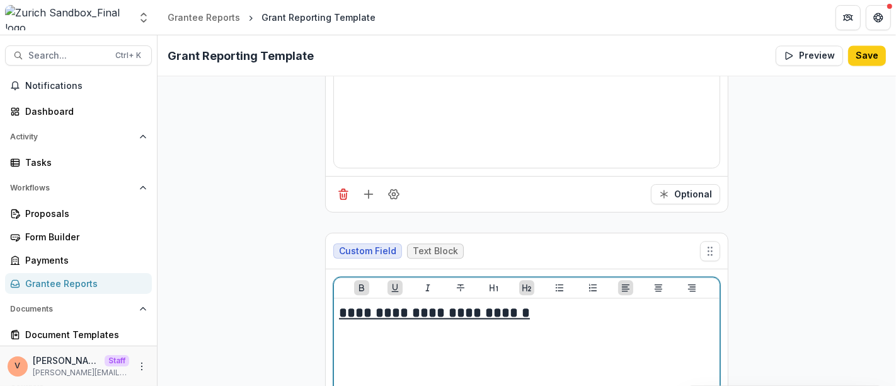
scroll to position [30714, 0]
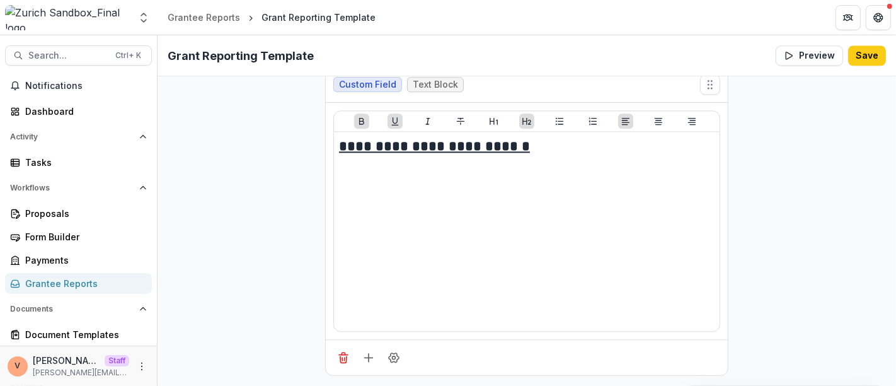
drag, startPoint x: 355, startPoint y: 228, endPoint x: 323, endPoint y: 228, distance: 32.8
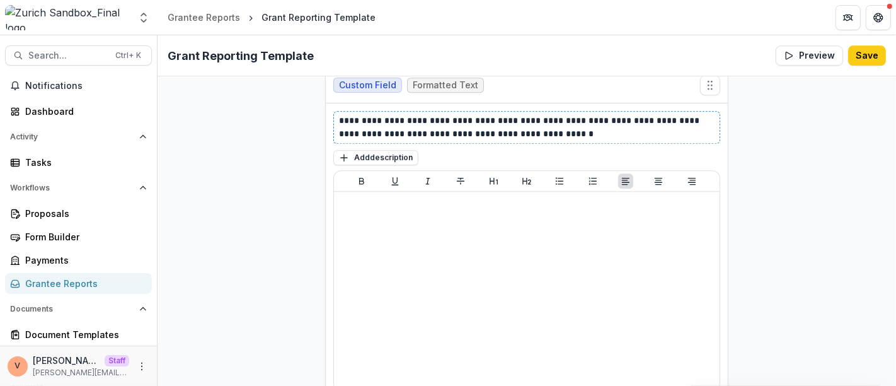
scroll to position [31064, 0]
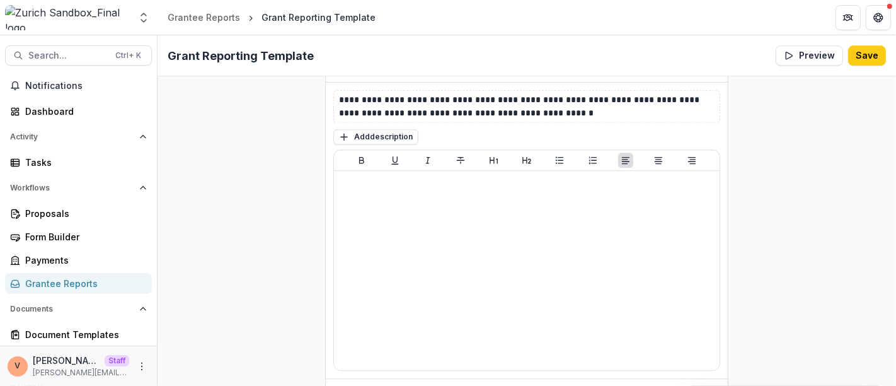
drag, startPoint x: 357, startPoint y: 267, endPoint x: 319, endPoint y: 265, distance: 38.5
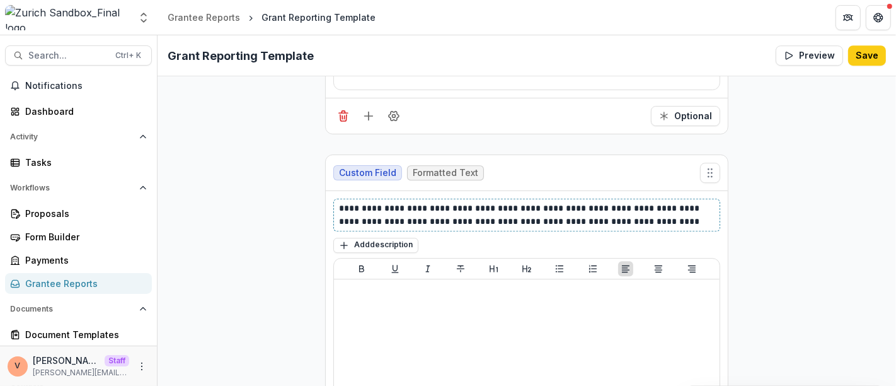
scroll to position [31484, 0]
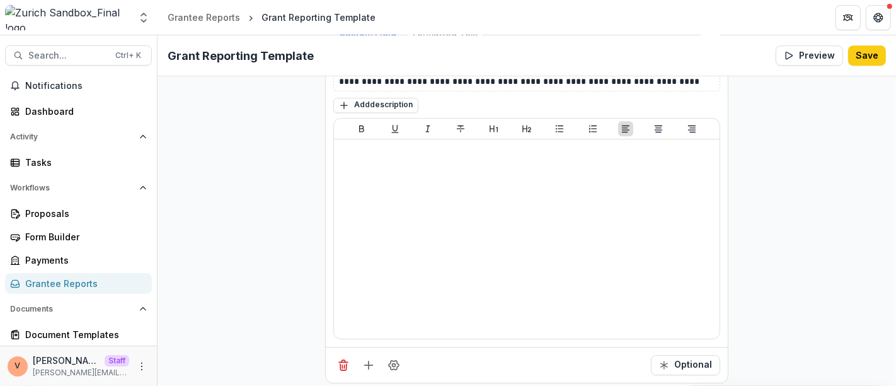
drag, startPoint x: 355, startPoint y: 232, endPoint x: 322, endPoint y: 232, distance: 32.8
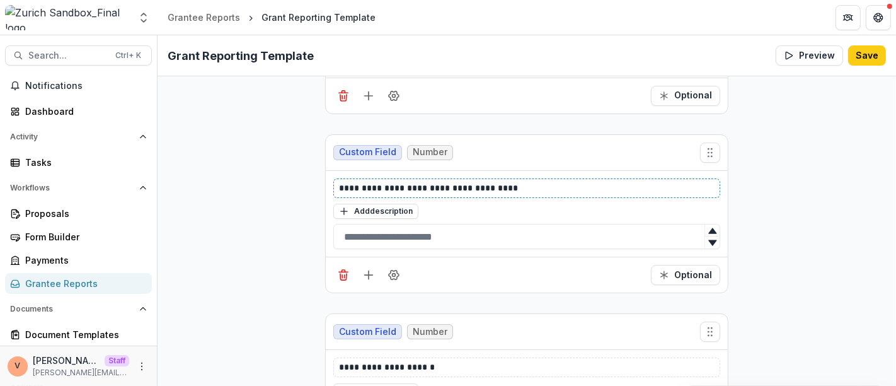
scroll to position [31763, 0]
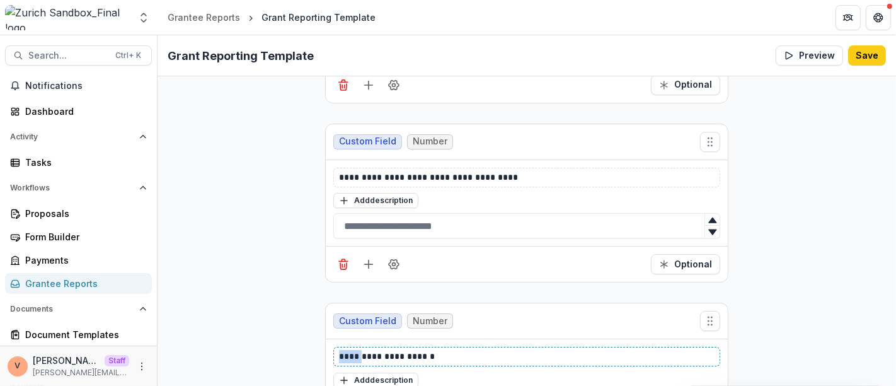
drag, startPoint x: 357, startPoint y: 132, endPoint x: 329, endPoint y: 132, distance: 27.7
click at [329, 339] on div "**********" at bounding box center [527, 382] width 402 height 86
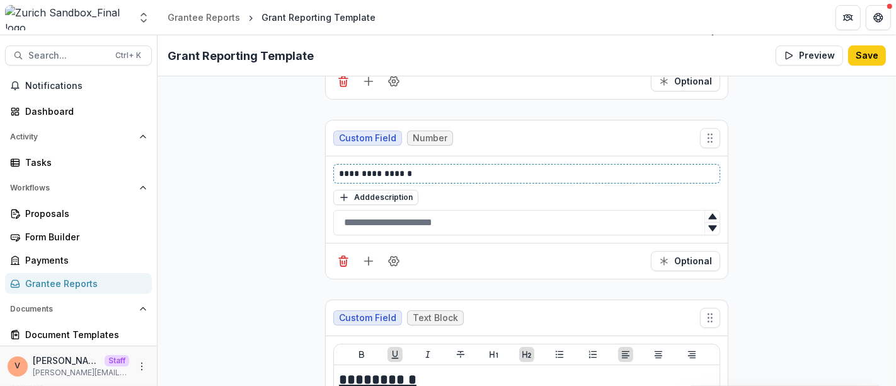
scroll to position [31974, 0]
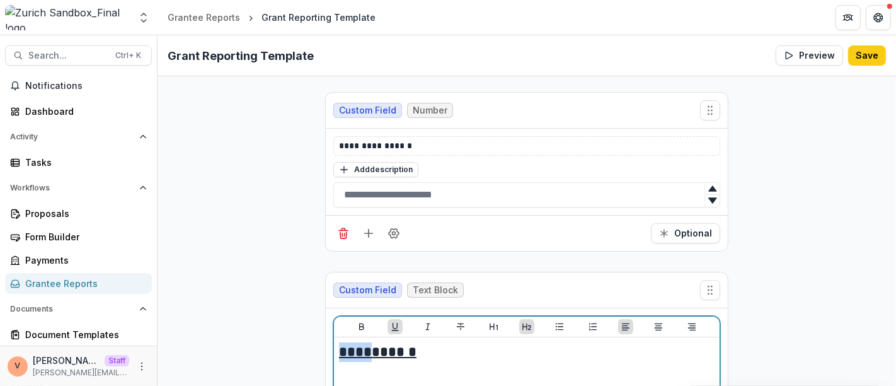
drag, startPoint x: 358, startPoint y: 125, endPoint x: 319, endPoint y: 124, distance: 39.1
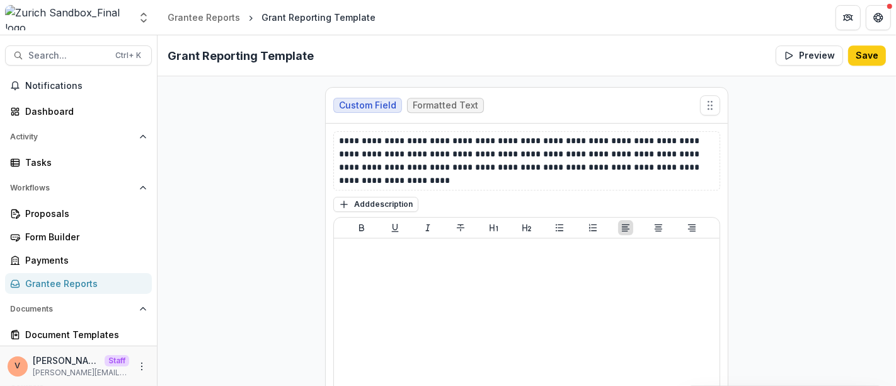
scroll to position [35753, 0]
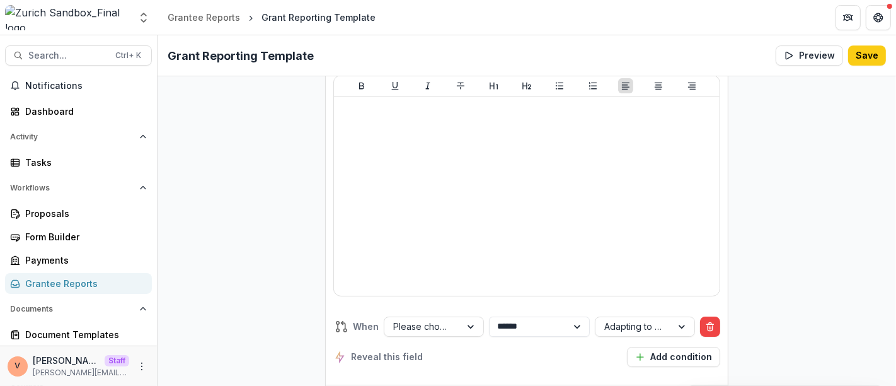
drag, startPoint x: 334, startPoint y: 268, endPoint x: 319, endPoint y: 269, distance: 15.8
drag, startPoint x: 357, startPoint y: 270, endPoint x: 326, endPoint y: 268, distance: 31.6
drag, startPoint x: 357, startPoint y: 271, endPoint x: 323, endPoint y: 269, distance: 33.4
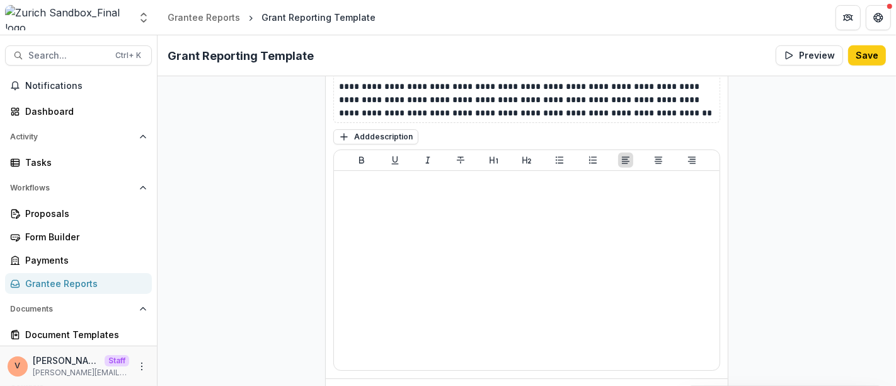
scroll to position [36943, 0]
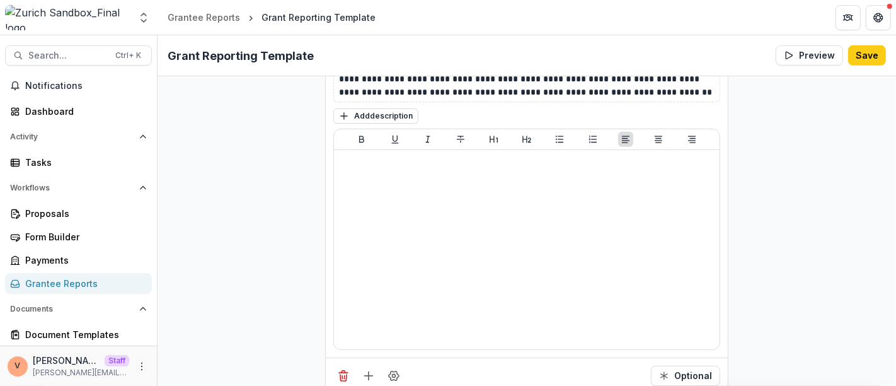
drag, startPoint x: 358, startPoint y: 233, endPoint x: 306, endPoint y: 227, distance: 52.0
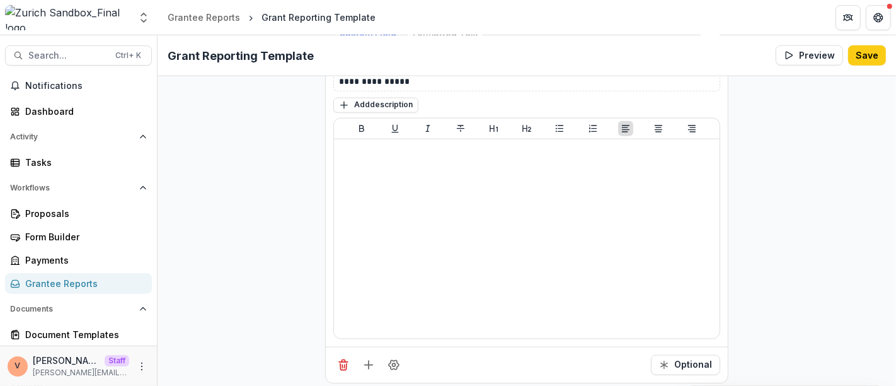
scroll to position [37672, 0]
click at [866, 58] on button "Save" at bounding box center [867, 55] width 38 height 20
click at [868, 56] on button "Save" at bounding box center [867, 55] width 38 height 20
click at [610, 348] on icon "Close" at bounding box center [608, 345] width 6 height 6
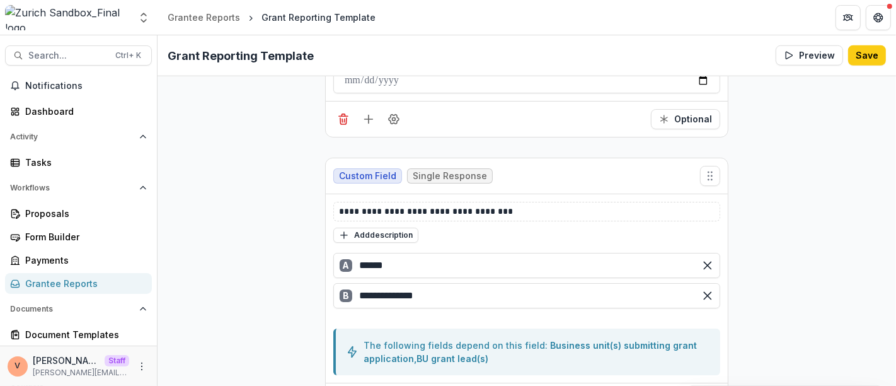
scroll to position [0, 0]
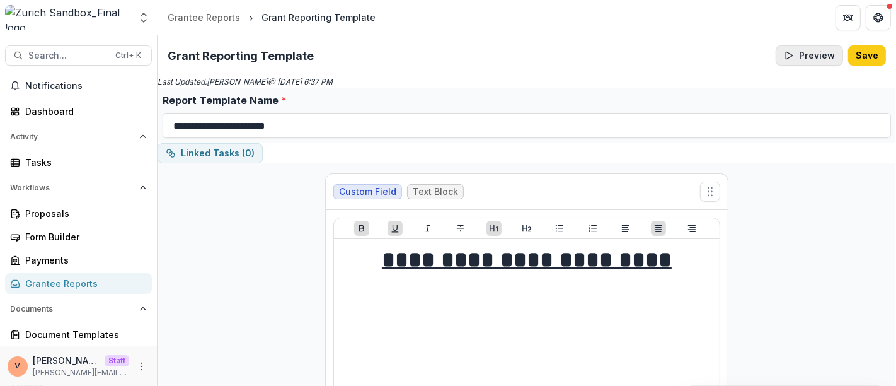
click at [813, 50] on button "Preview" at bounding box center [808, 55] width 67 height 20
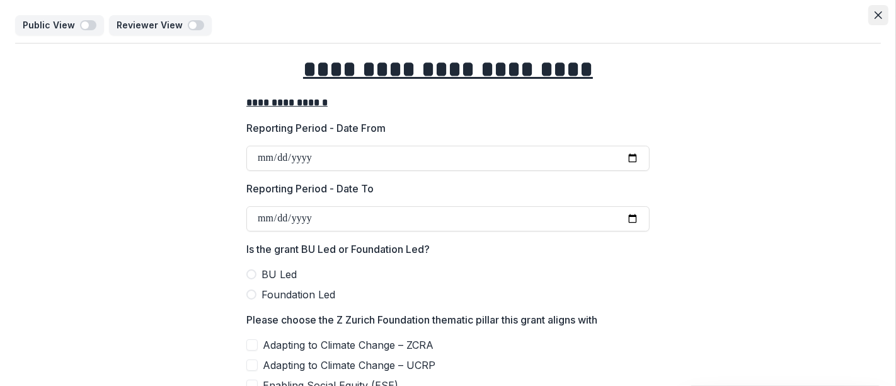
click at [874, 15] on icon "Close" at bounding box center [878, 15] width 8 height 8
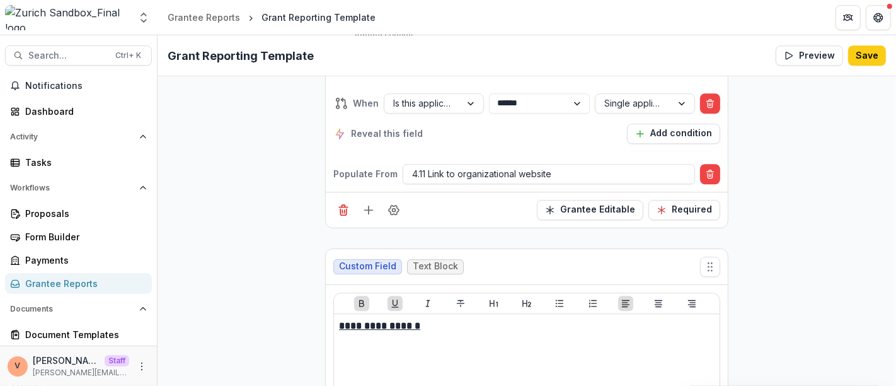
scroll to position [6999, 0]
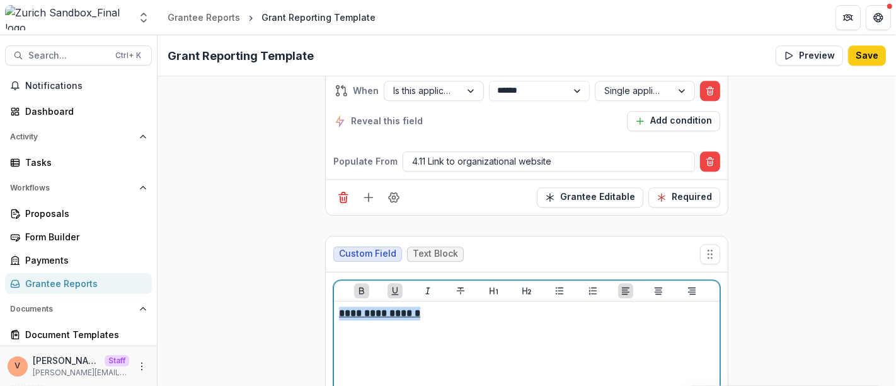
drag, startPoint x: 426, startPoint y: 209, endPoint x: 331, endPoint y: 205, distance: 95.9
click at [333, 280] on div "**********" at bounding box center [526, 390] width 387 height 221
click at [524, 287] on icon "Heading 2" at bounding box center [526, 290] width 9 height 7
click at [475, 306] on h2 "**********" at bounding box center [526, 316] width 375 height 20
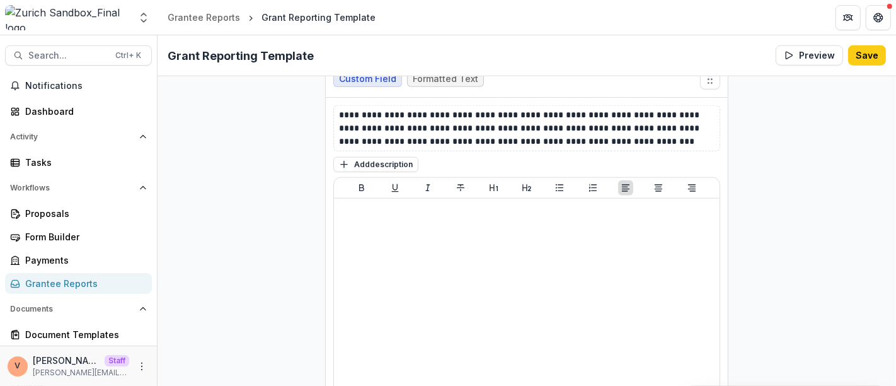
scroll to position [9239, 0]
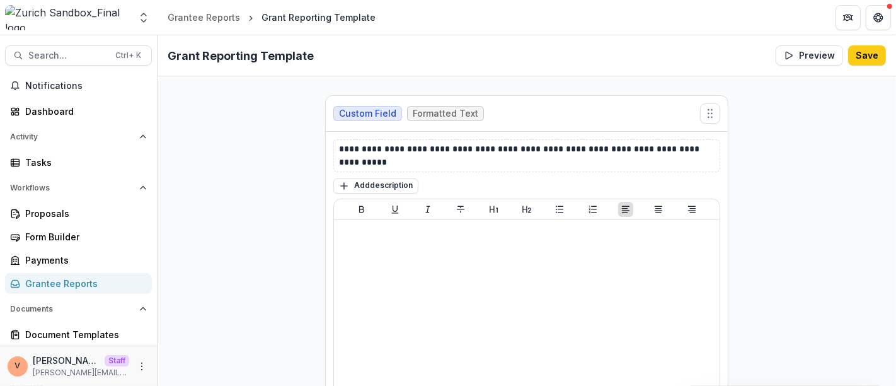
scroll to position [20228, 0]
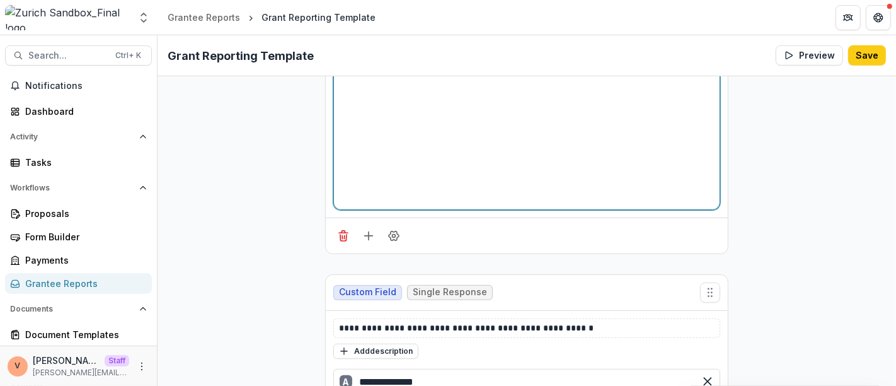
scroll to position [20788, 0]
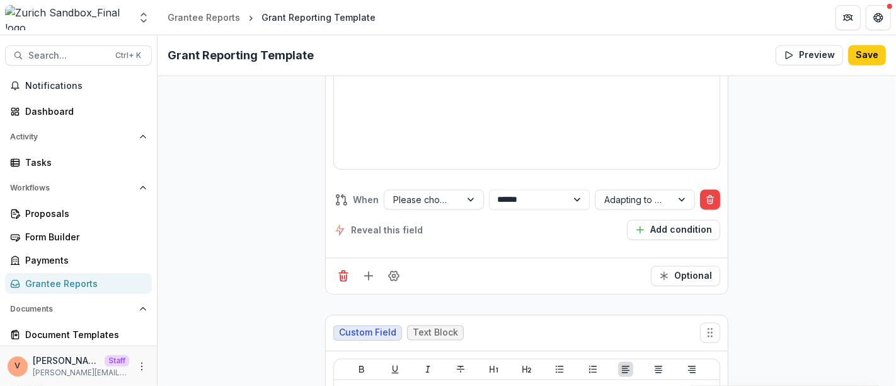
scroll to position [26177, 0]
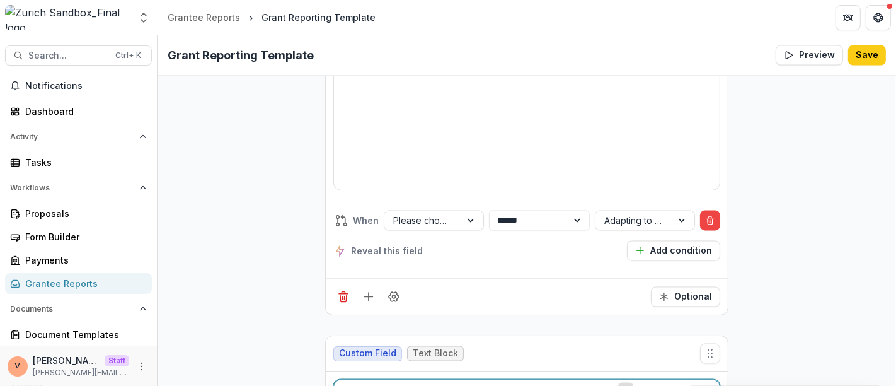
drag, startPoint x: 513, startPoint y: 229, endPoint x: 333, endPoint y: 211, distance: 181.7
click at [397, 385] on icon "Underline" at bounding box center [395, 390] width 10 height 10
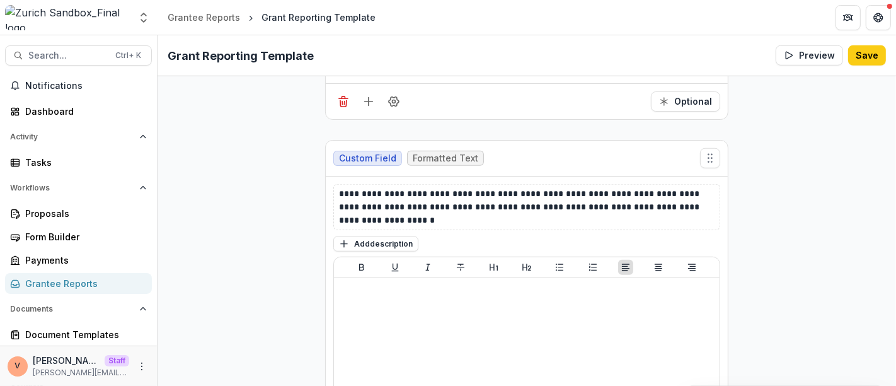
scroll to position [33246, 0]
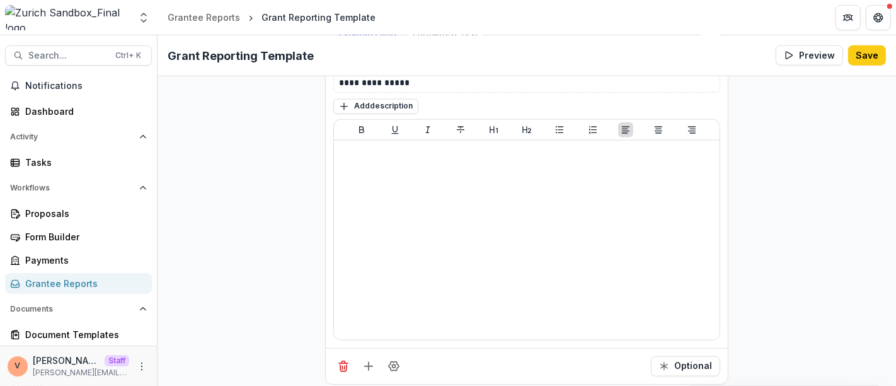
scroll to position [37672, 0]
click at [867, 48] on button "Save" at bounding box center [867, 55] width 38 height 20
click at [609, 345] on icon "Close" at bounding box center [608, 345] width 6 height 6
click at [205, 22] on div "Grantee Reports" at bounding box center [204, 17] width 72 height 13
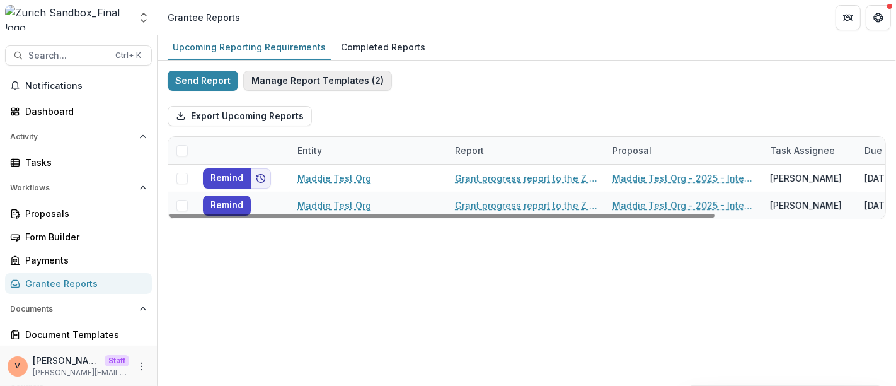
click at [324, 77] on button "Manage Report Templates ( 2 )" at bounding box center [317, 81] width 149 height 20
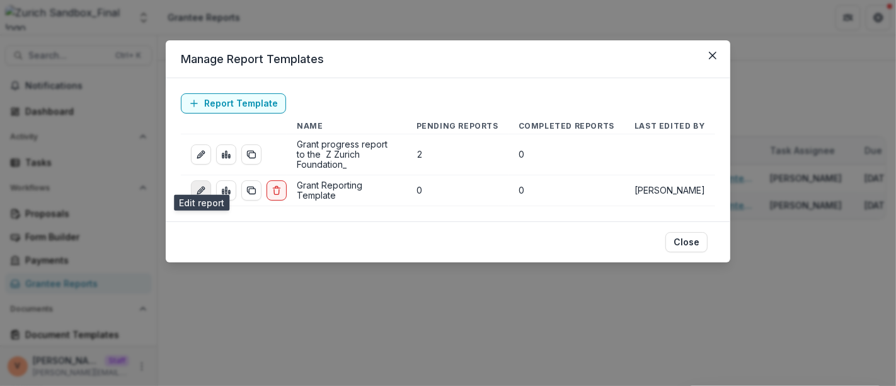
click at [199, 185] on icon "edit-report" at bounding box center [201, 190] width 10 height 10
select select "**********"
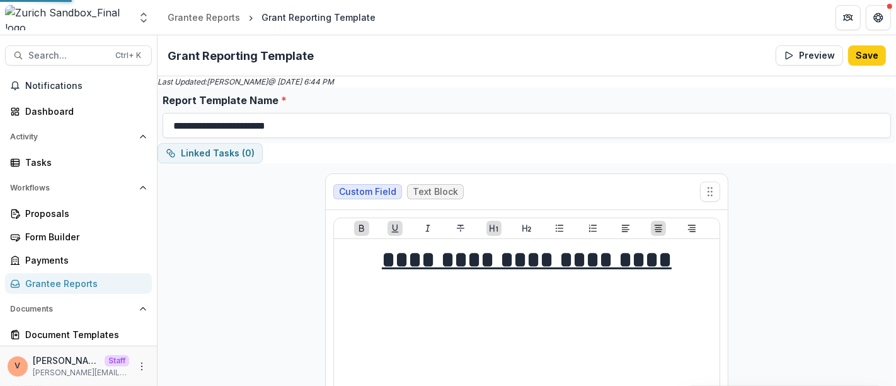
click at [806, 57] on button "Preview" at bounding box center [808, 55] width 67 height 20
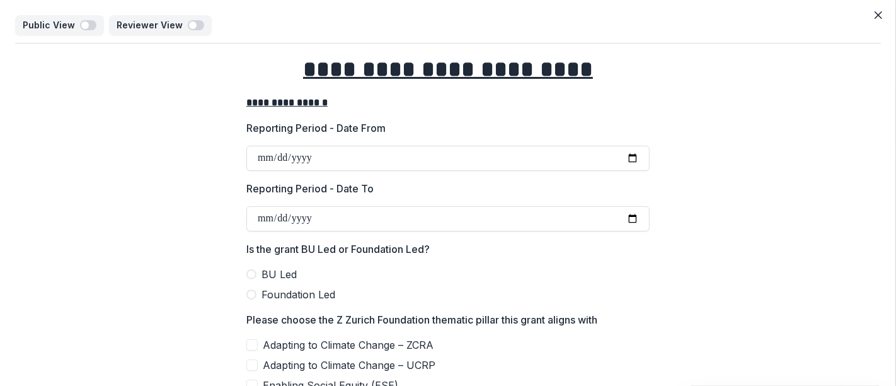
click at [874, 12] on icon "Close" at bounding box center [878, 15] width 8 height 8
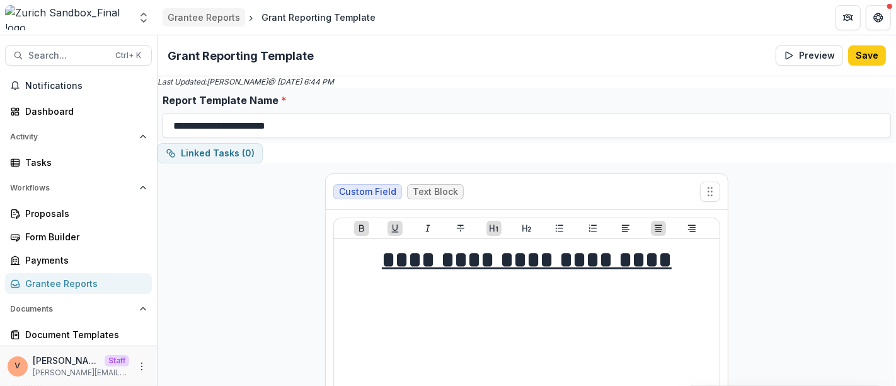
click at [200, 18] on div "Grantee Reports" at bounding box center [204, 17] width 72 height 13
